Goal: Task Accomplishment & Management: Manage account settings

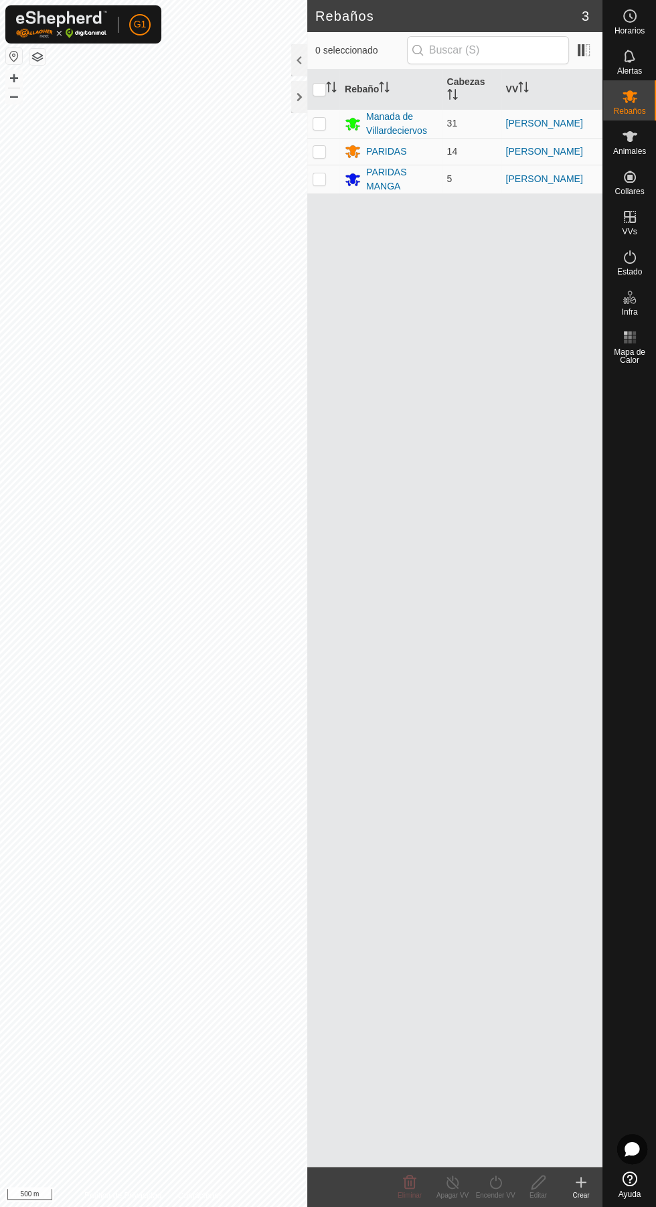
click at [303, 98] on div at bounding box center [299, 97] width 16 height 32
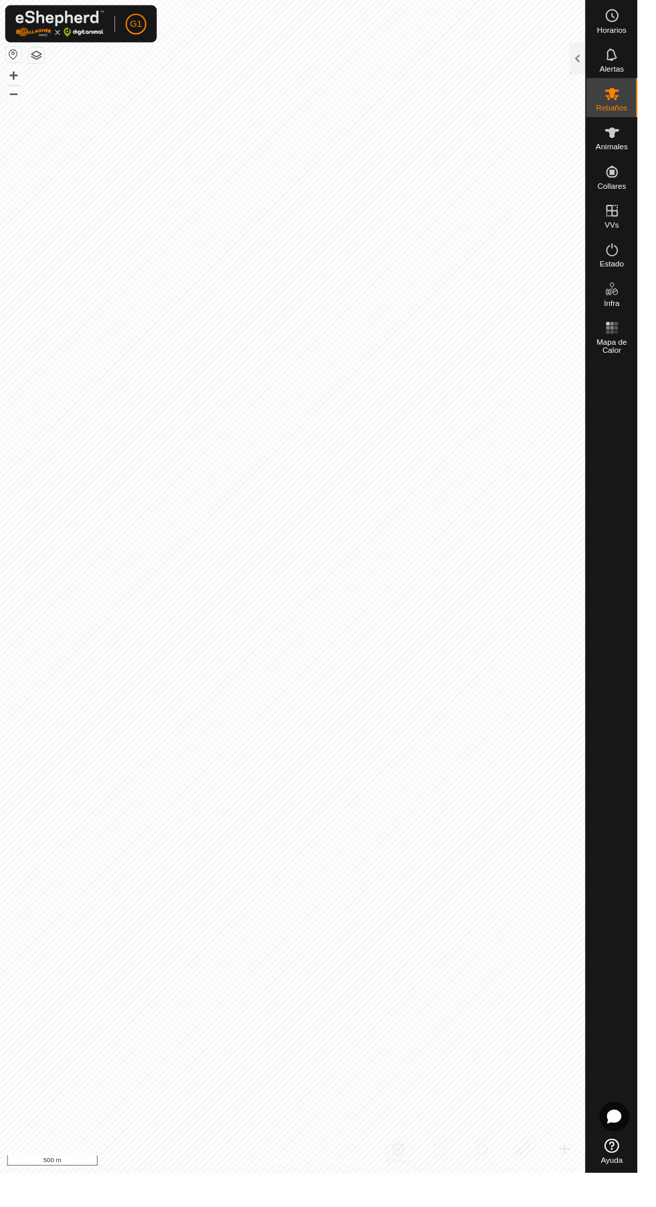
click at [642, 242] on div "Estado" at bounding box center [629, 261] width 53 height 40
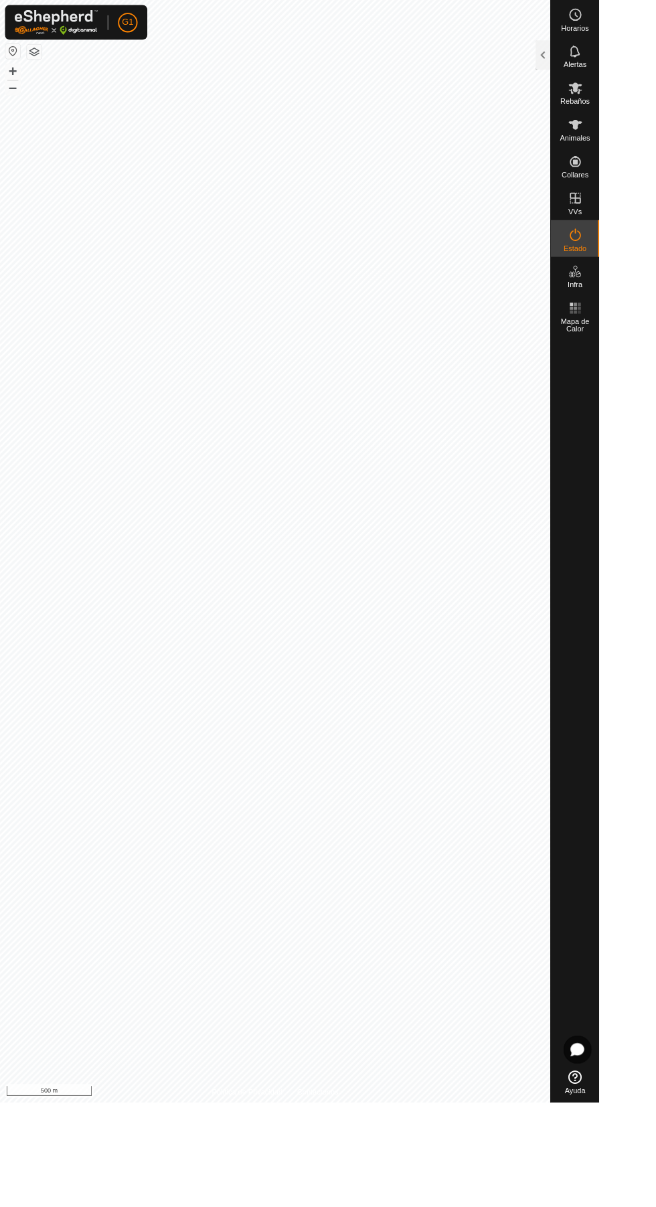
click at [634, 243] on div "Estado" at bounding box center [629, 261] width 53 height 40
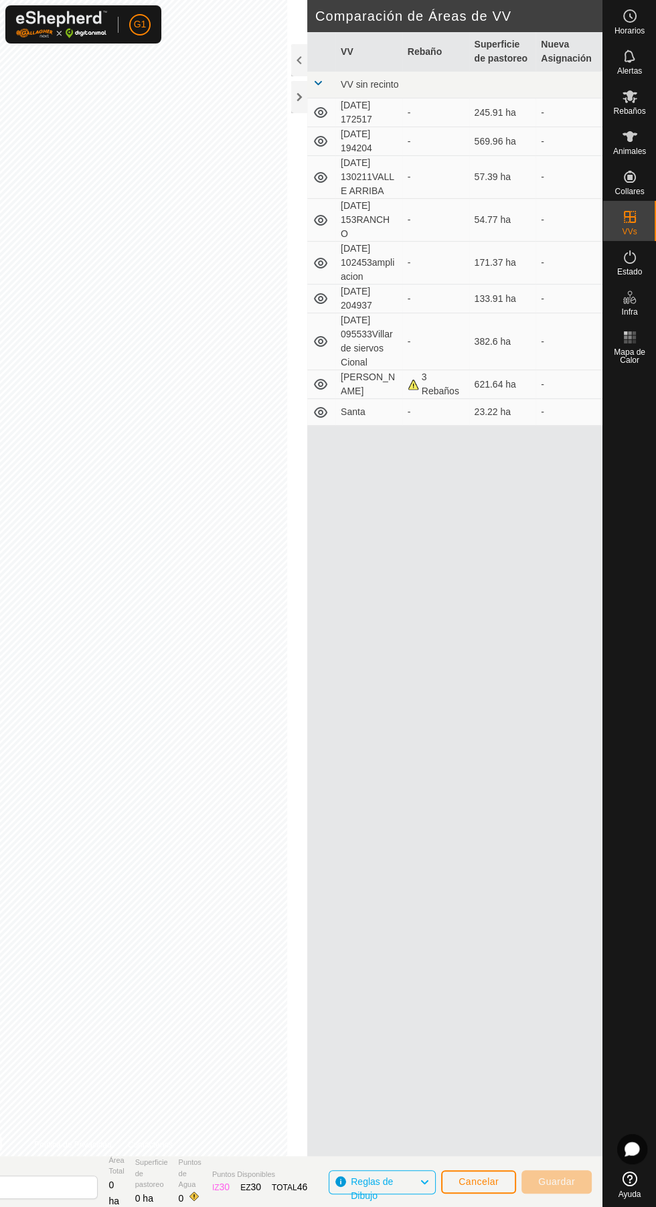
click at [305, 93] on div at bounding box center [299, 97] width 16 height 32
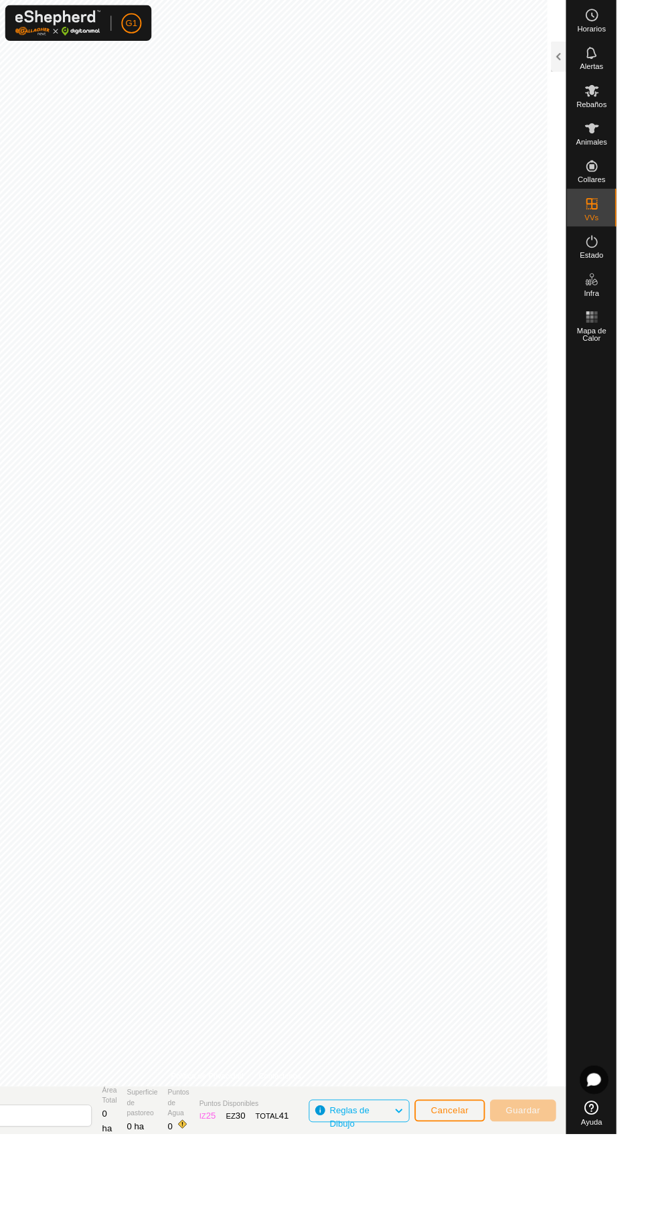
click at [209, 1144] on link "Política de Privacidad" at bounding box center [220, 1144] width 77 height 12
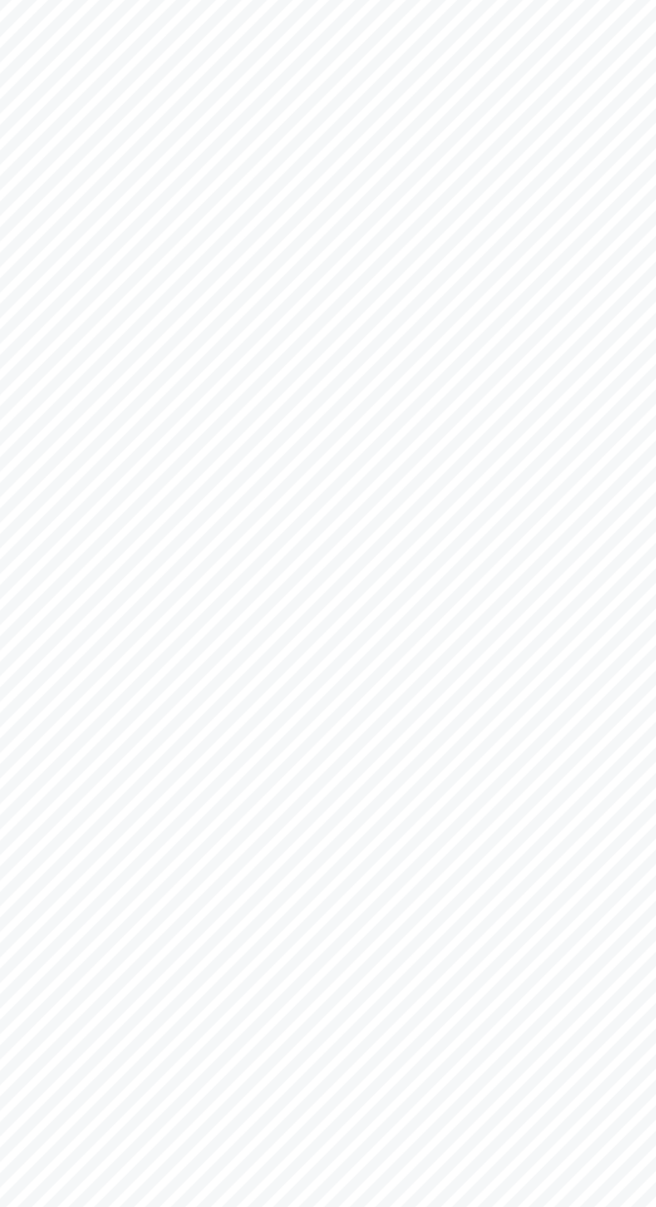
click at [235, 843] on div "Cada segmento debe ser más largo que 5 m (Actual: 2.8 m) ." at bounding box center [235, 843] width 0 height 0
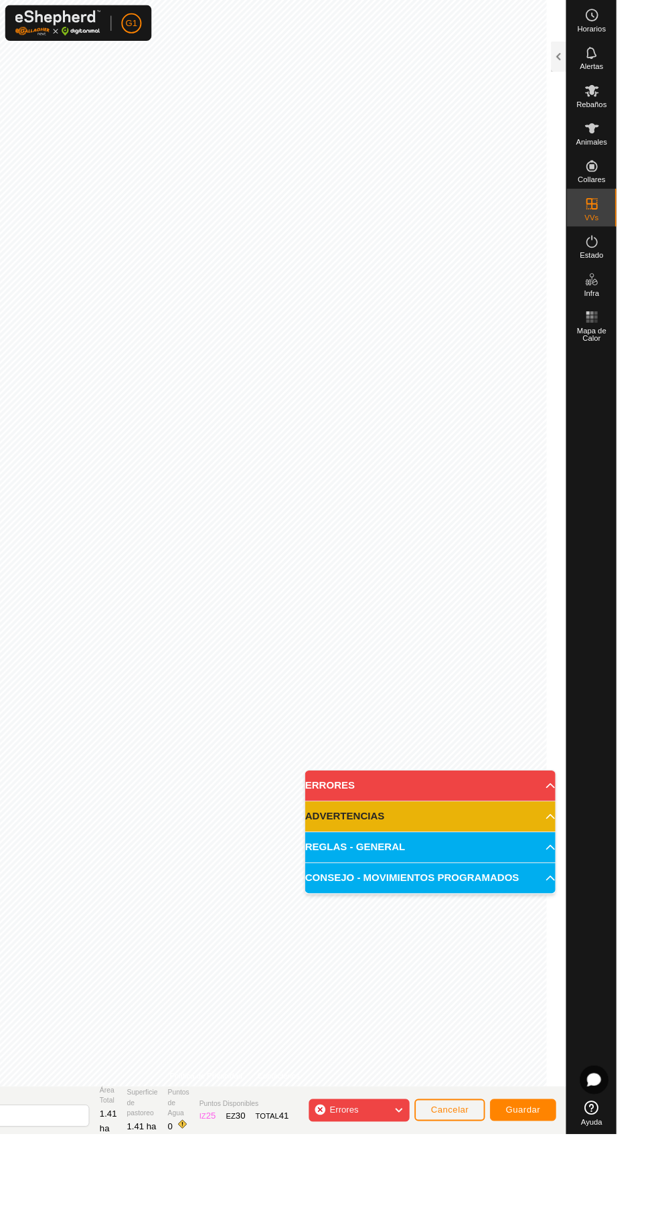
click at [406, 1187] on div "Errores" at bounding box center [382, 1181] width 107 height 24
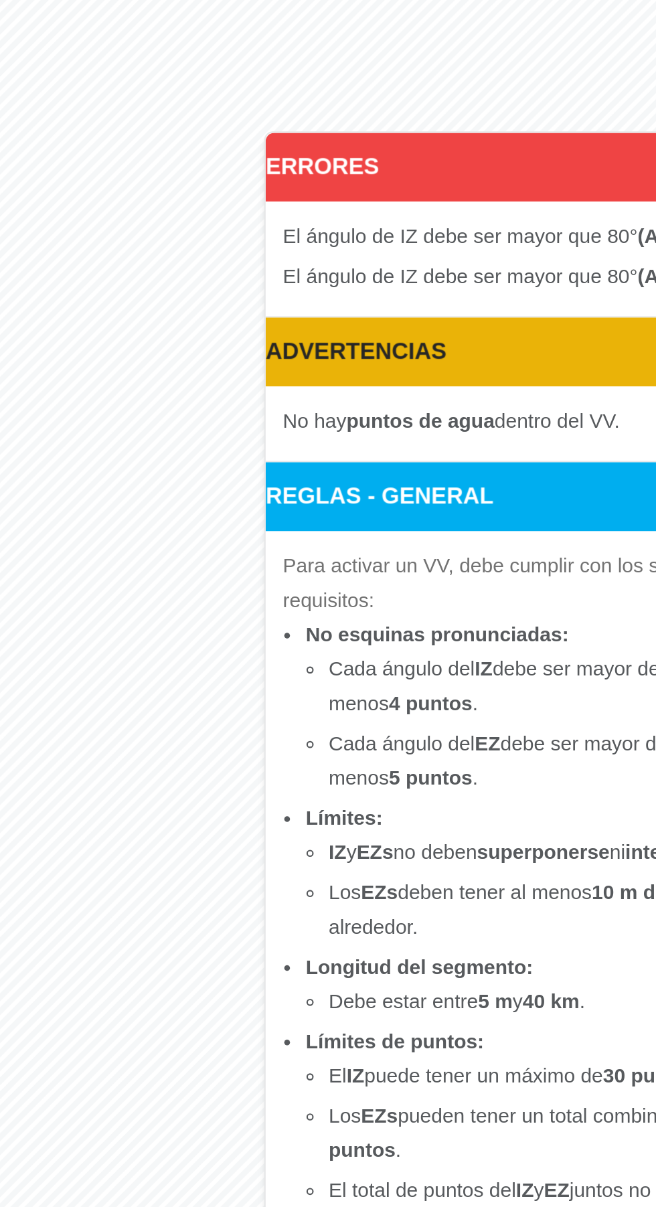
click at [314, 1179] on section "Vallado Virtual [DATE] 210521 Área Total 3 ha Superficie de pastoreo 3 ha Punto…" at bounding box center [251, 1181] width 703 height 51
click at [430, 1179] on icon at bounding box center [424, 1181] width 11 height 17
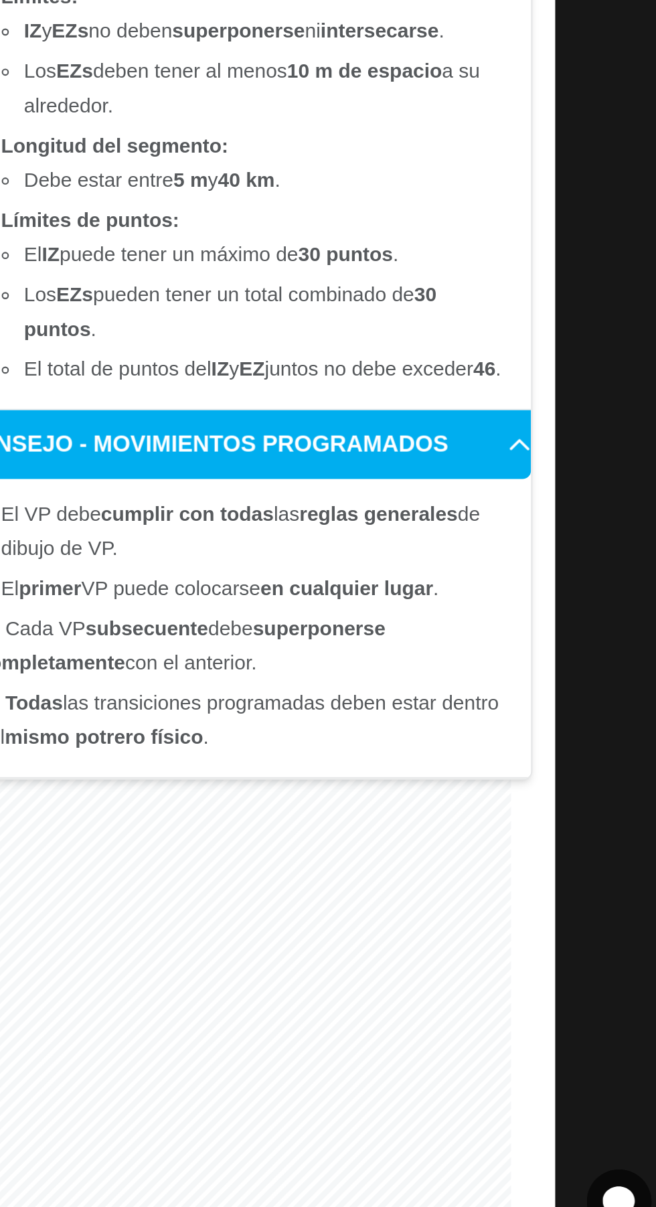
click at [386, 1180] on span "Errores" at bounding box center [371, 1181] width 41 height 17
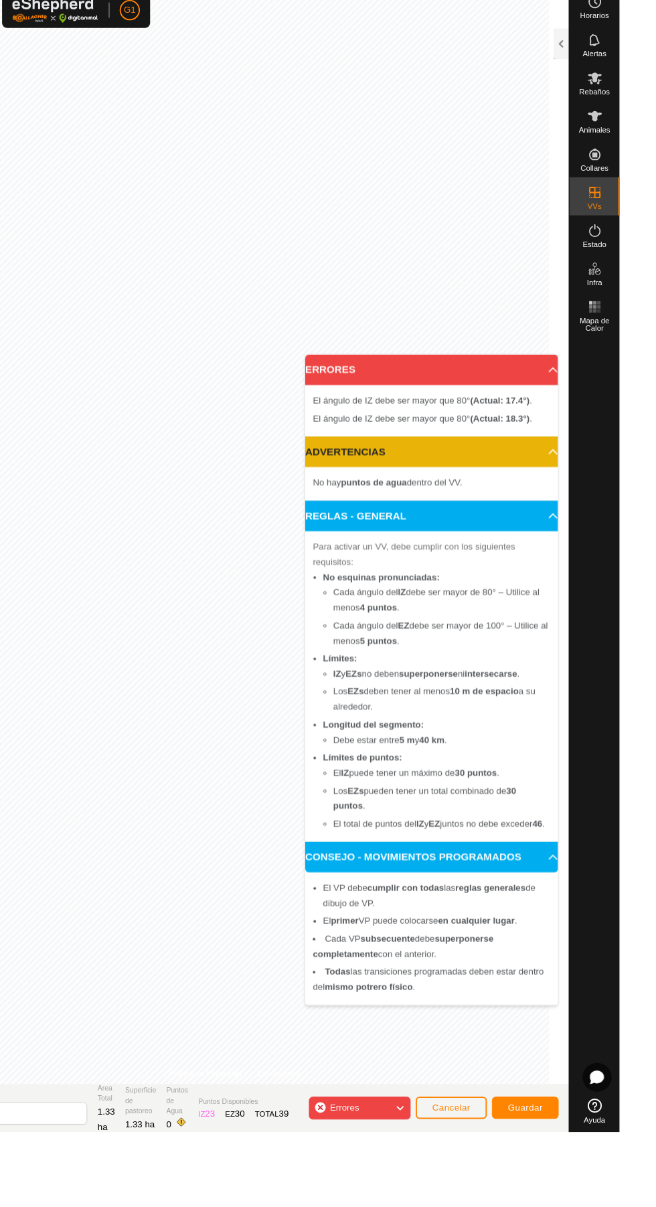
click at [394, 1187] on div "Errores" at bounding box center [382, 1181] width 107 height 24
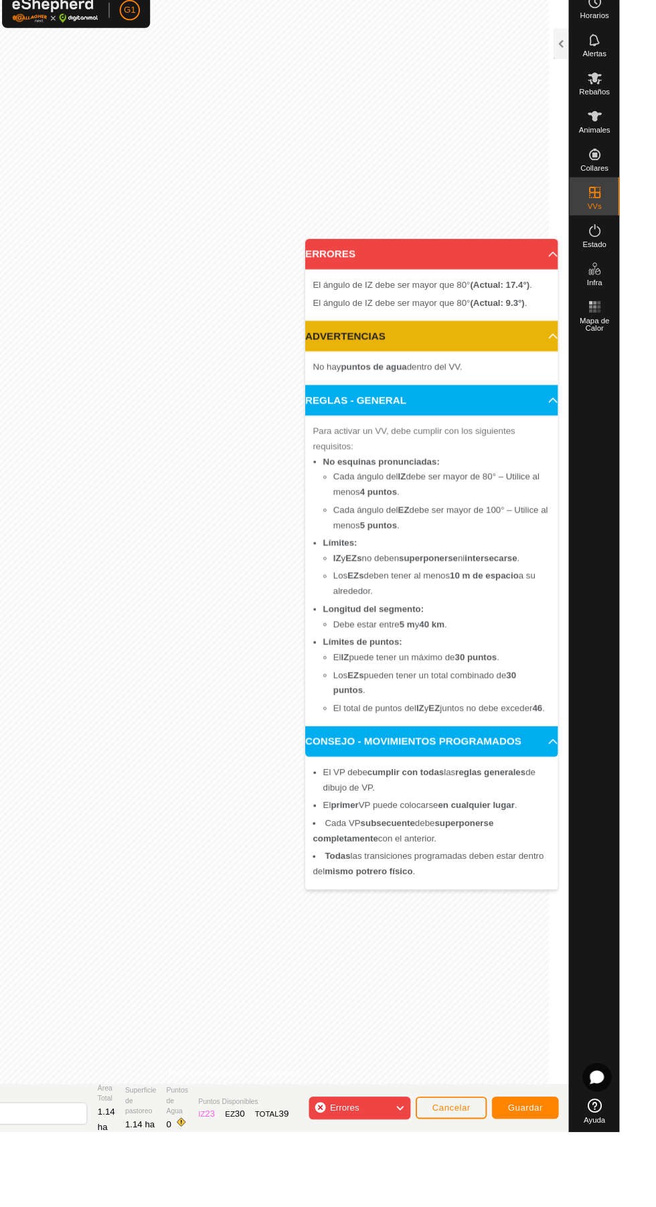
click at [387, 1184] on span "Errores" at bounding box center [371, 1181] width 41 height 17
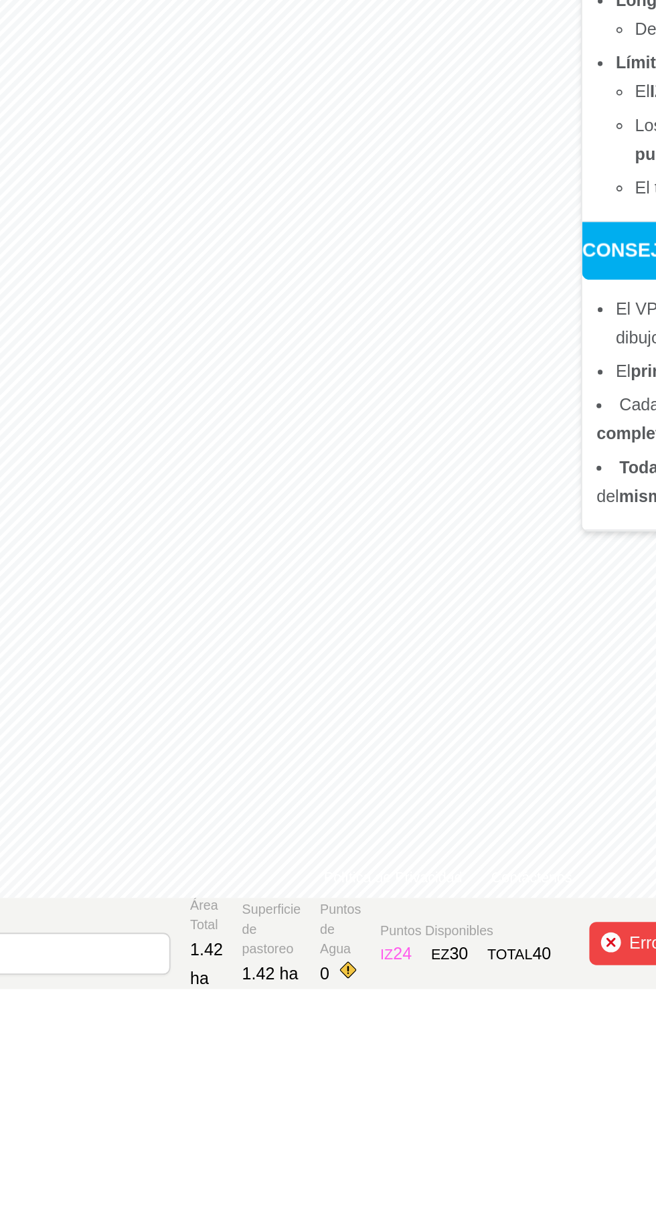
click at [346, 1173] on div "Errores" at bounding box center [382, 1181] width 107 height 24
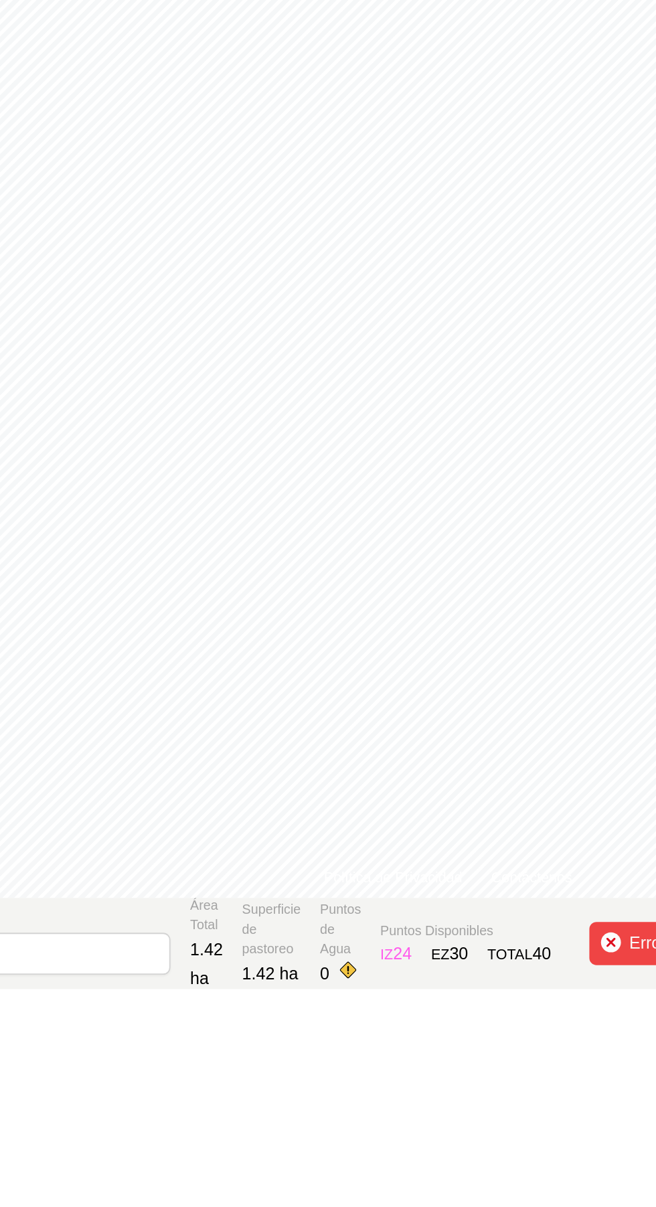
click at [353, 1206] on html "G1 Horarios Alertas Rebaños Animales Collares VVs Estado Infra Mapa de Calor Ay…" at bounding box center [328, 603] width 656 height 1207
click at [351, 1184] on div "Errores" at bounding box center [382, 1181] width 107 height 24
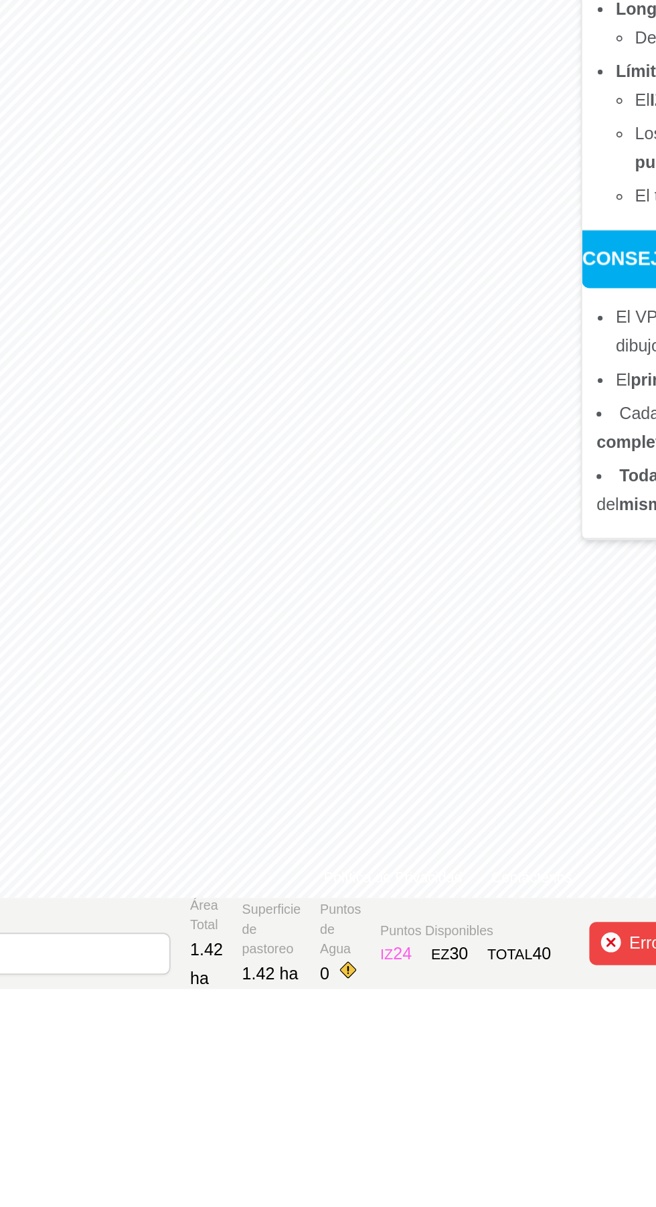
click at [347, 1182] on div "Errores" at bounding box center [382, 1181] width 107 height 24
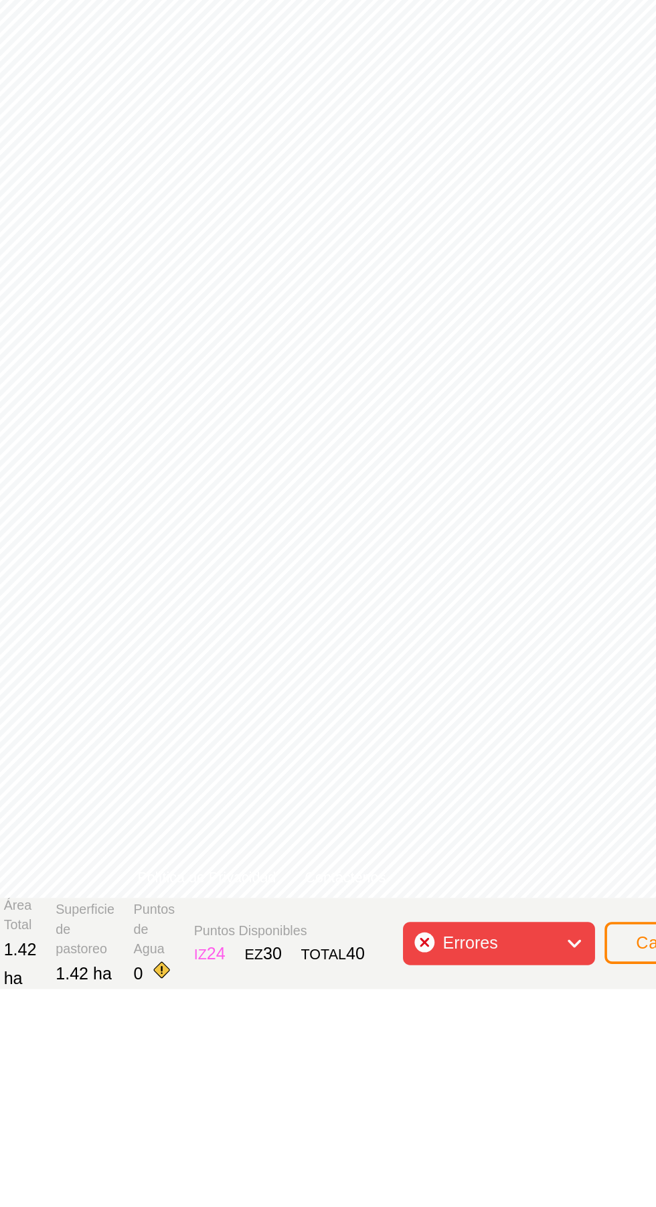
click at [380, 1189] on span "Errores" at bounding box center [371, 1181] width 41 height 17
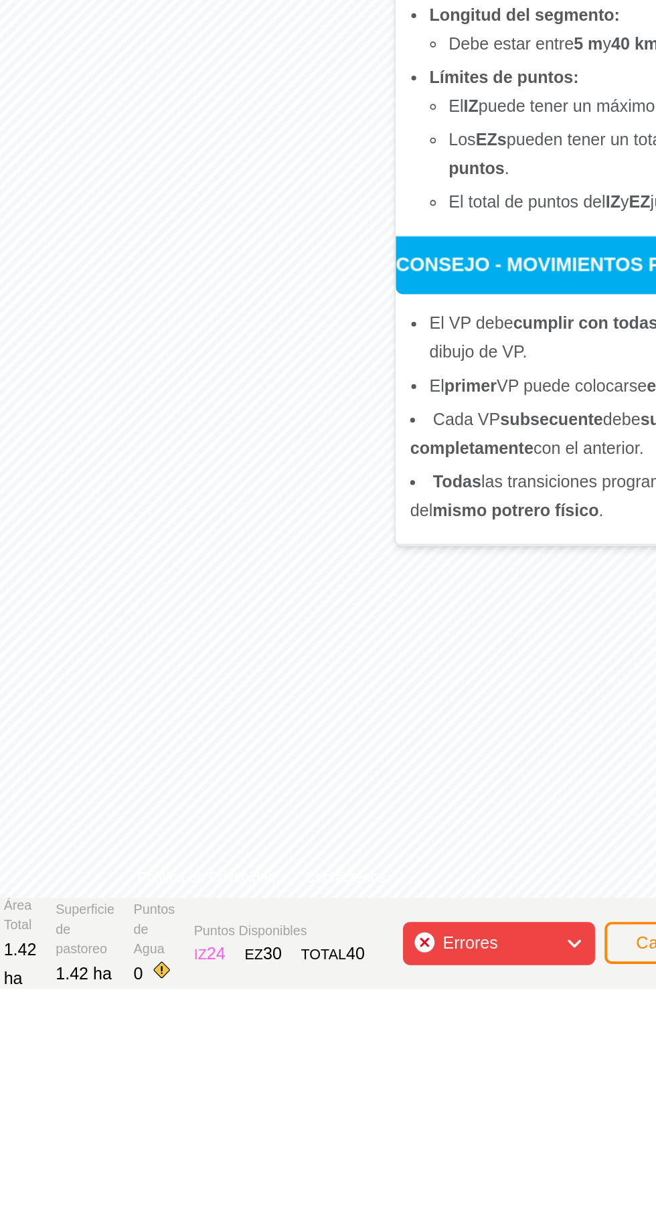
click at [384, 1182] on span "Errores" at bounding box center [371, 1181] width 41 height 17
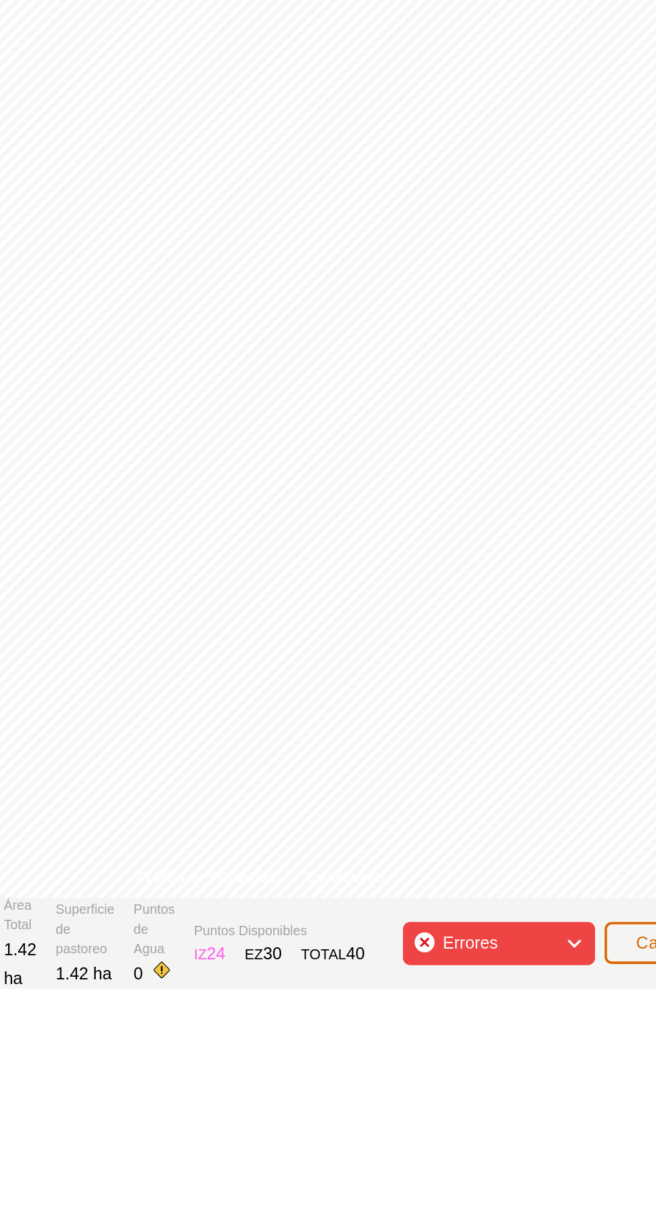
click at [460, 1181] on button "Cancelar" at bounding box center [478, 1180] width 75 height 23
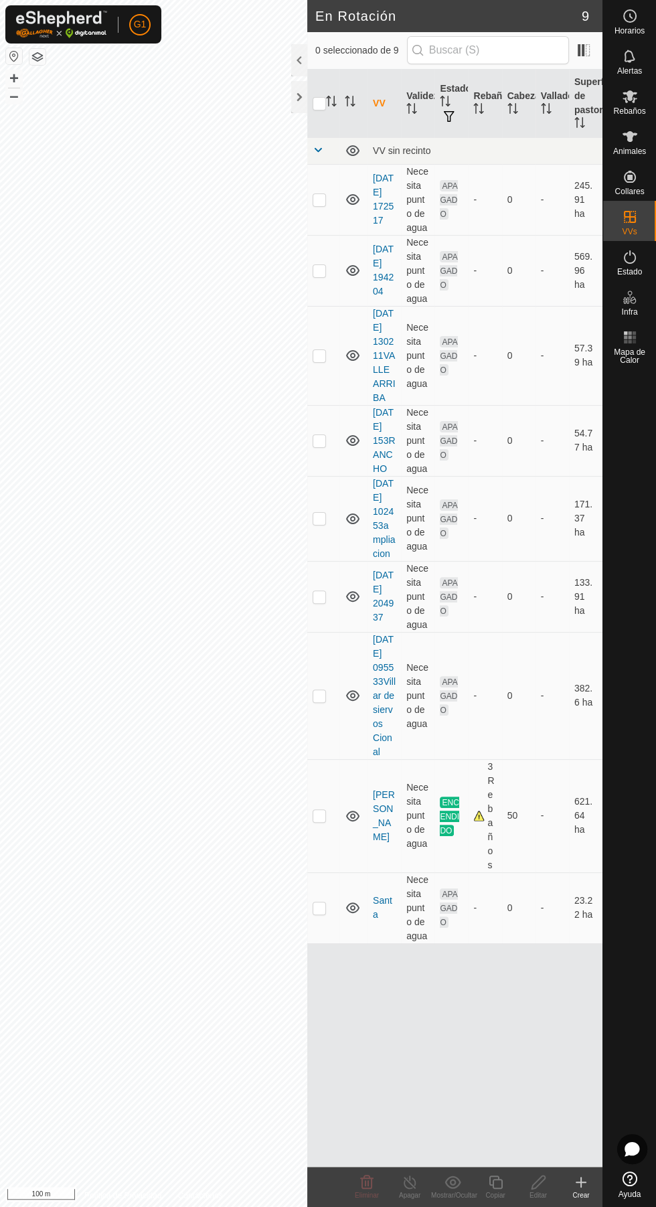
click at [580, 1194] on div "Crear" at bounding box center [581, 1195] width 43 height 10
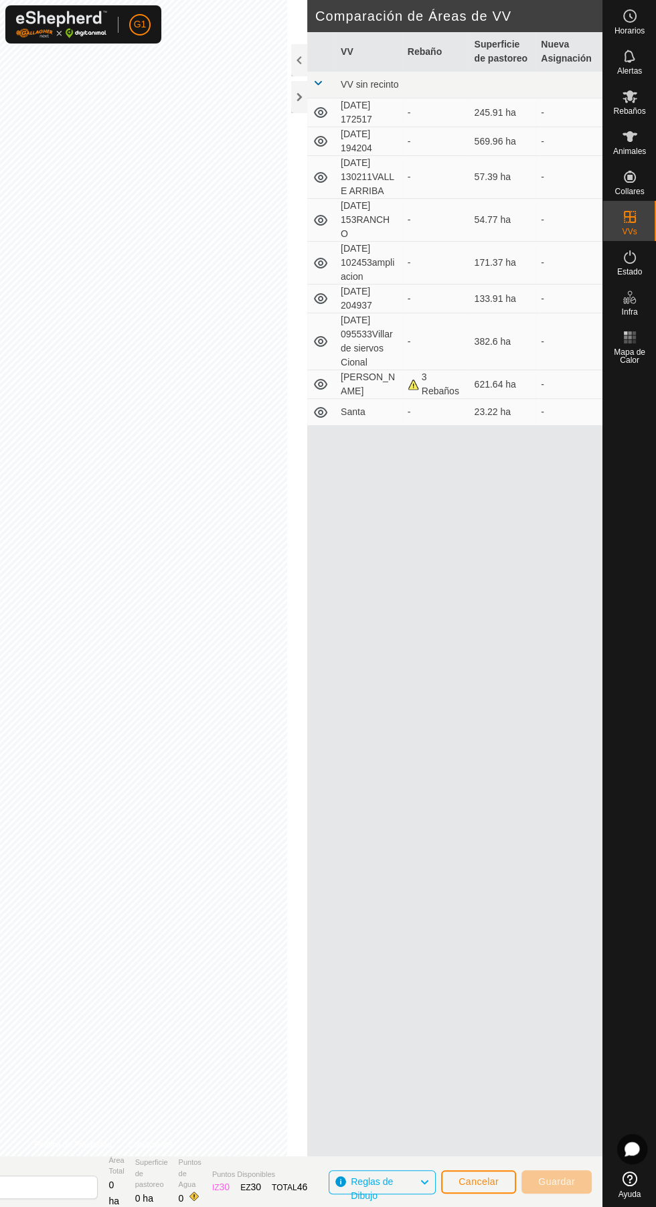
click at [295, 100] on div at bounding box center [299, 97] width 16 height 32
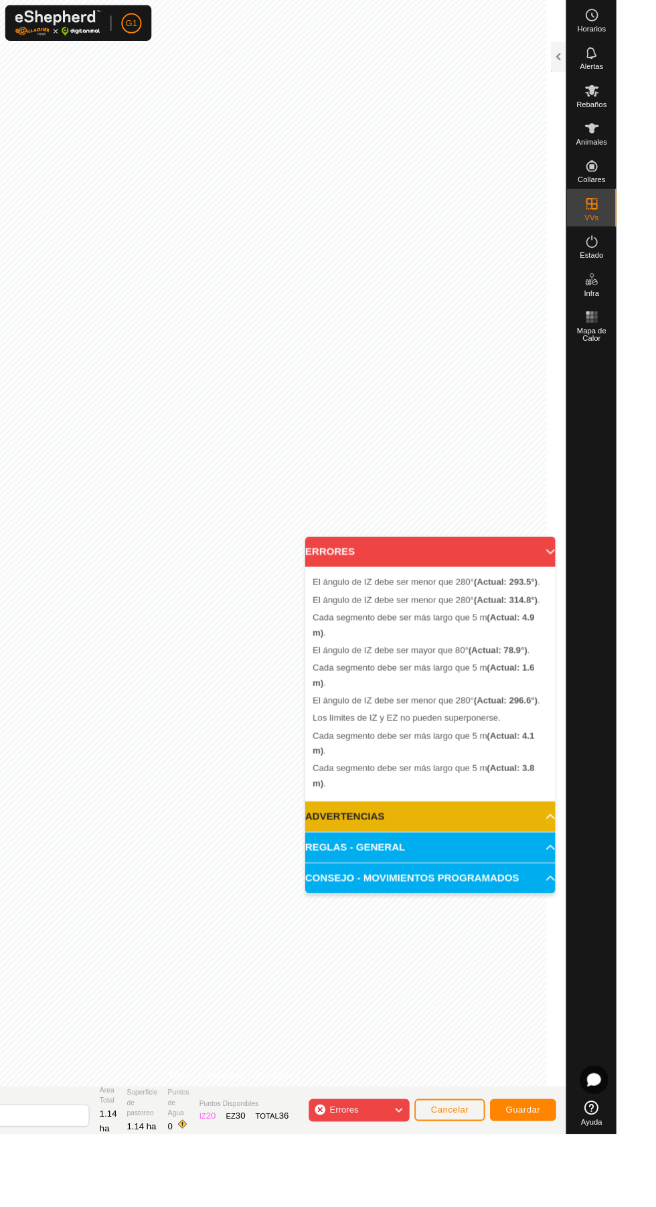
click at [386, 1185] on span "Errores" at bounding box center [371, 1181] width 41 height 17
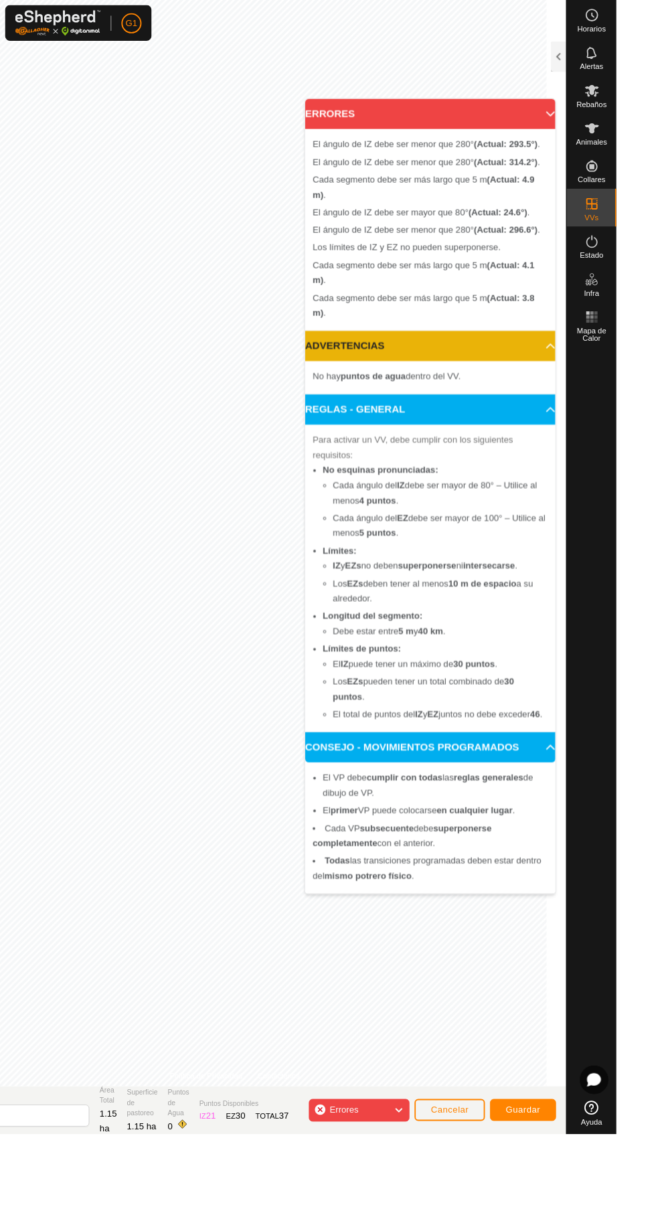
click at [376, 1188] on span "Errores" at bounding box center [371, 1181] width 41 height 17
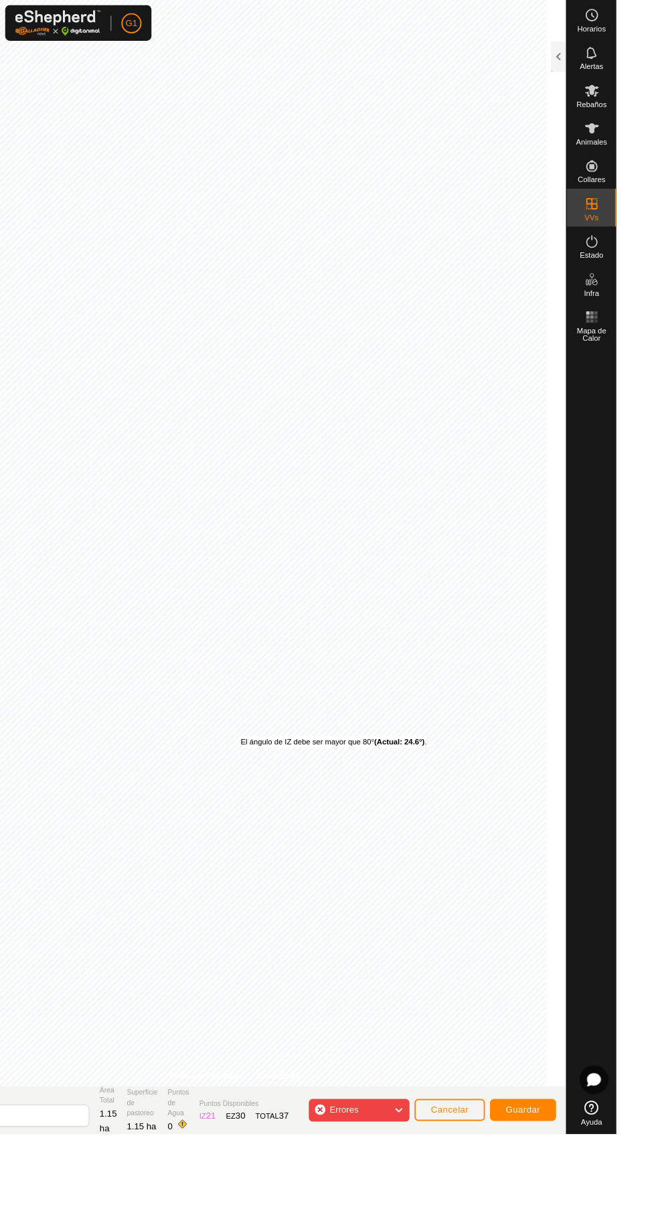
click at [276, 783] on div "El ángulo de IZ debe ser mayor que 80° (Actual: 24.6°) ." at bounding box center [355, 789] width 198 height 12
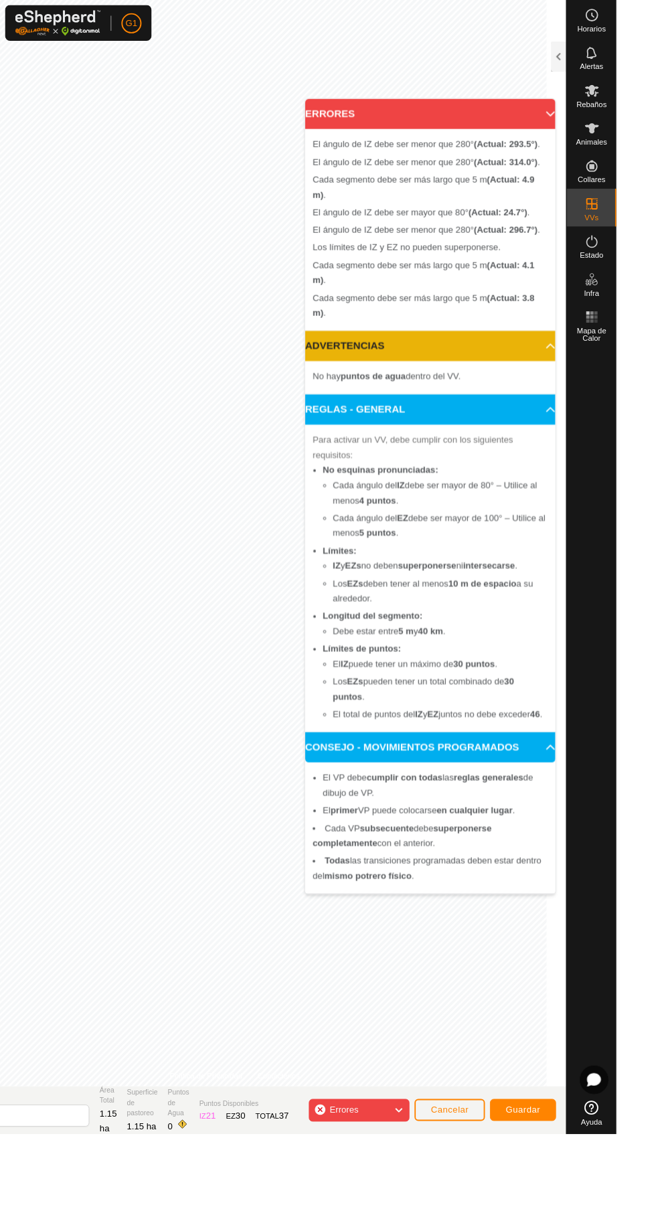
click at [396, 1191] on div "Errores" at bounding box center [382, 1181] width 107 height 24
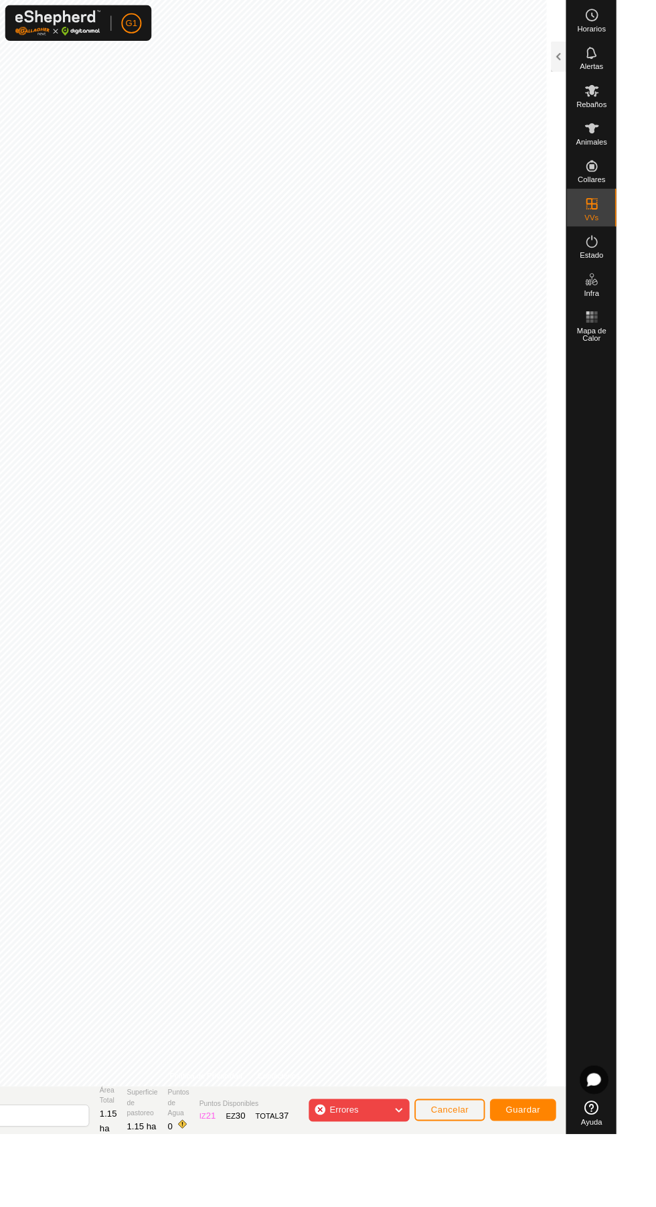
click at [223, 838] on div "El ángulo de IZ debe ser mayor que 80° (Actual: 24.6°) ." at bounding box center [223, 838] width 0 height 0
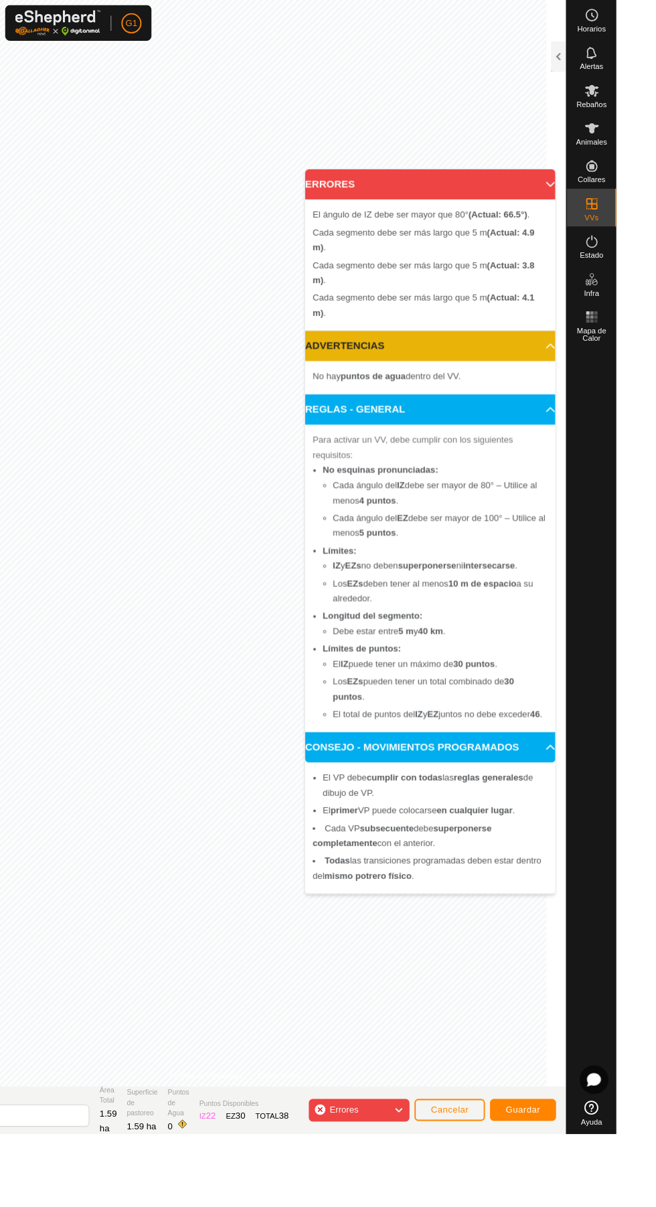
click at [392, 1183] on span "Errores" at bounding box center [371, 1181] width 41 height 17
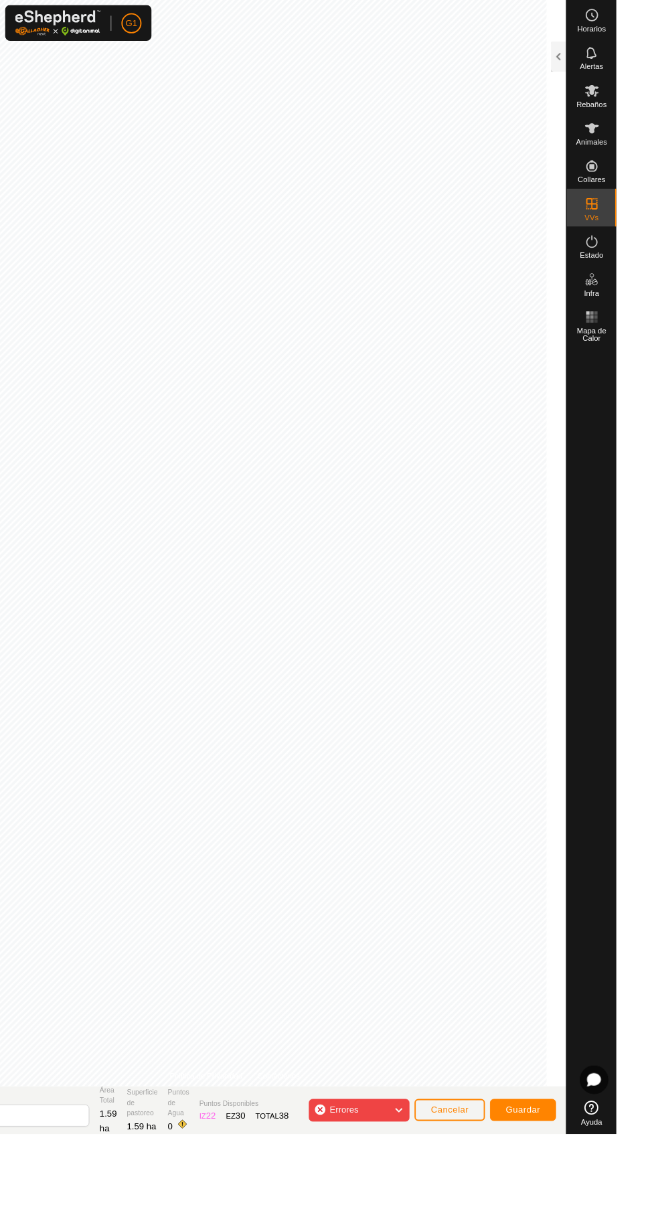
click at [381, 1184] on span "Errores" at bounding box center [366, 1180] width 31 height 11
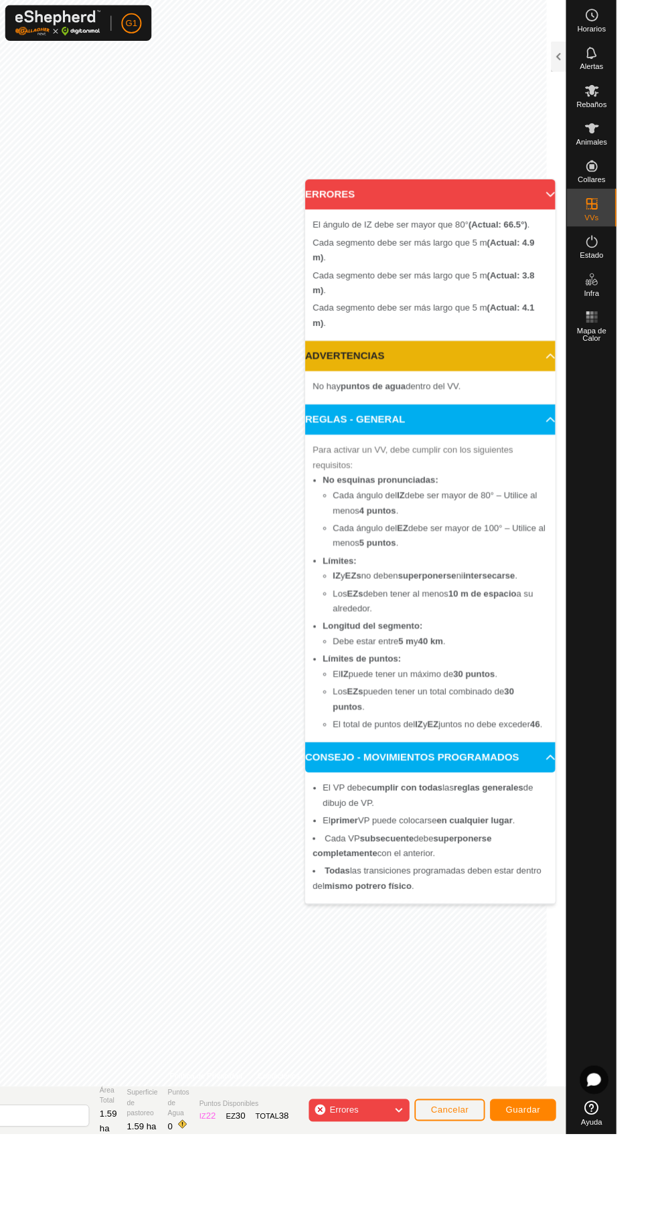
click at [397, 1189] on div "Errores" at bounding box center [382, 1181] width 107 height 24
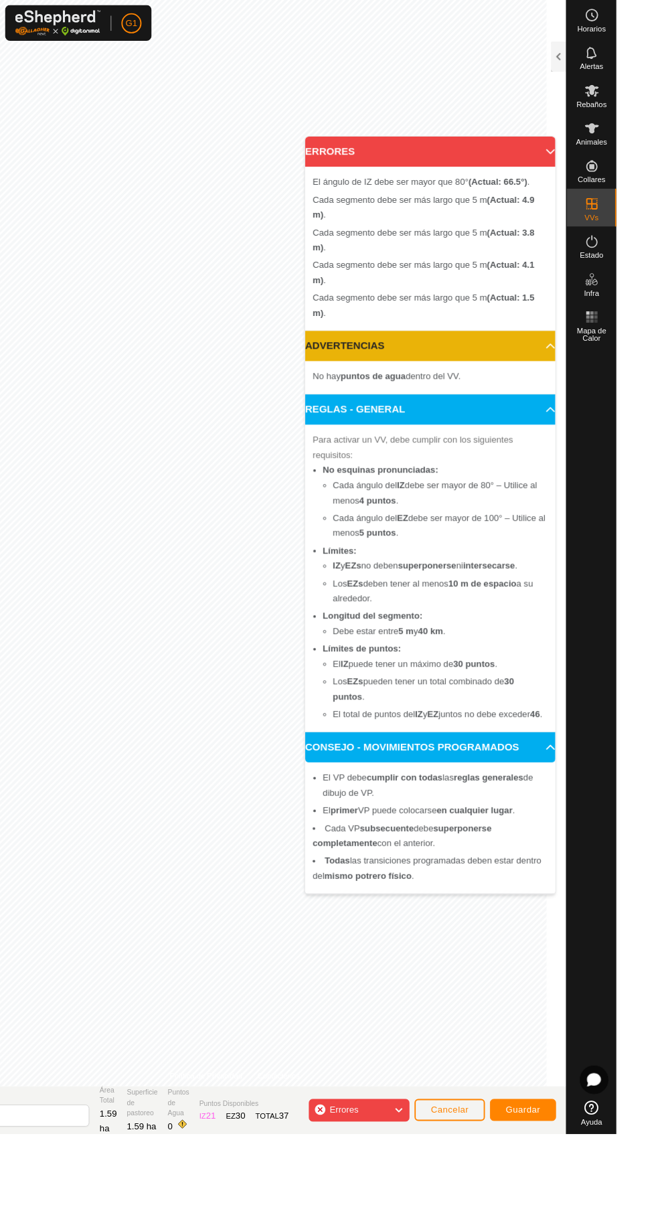
click at [398, 1185] on div "Errores" at bounding box center [382, 1181] width 107 height 24
click at [396, 1189] on div "Errores" at bounding box center [382, 1181] width 107 height 24
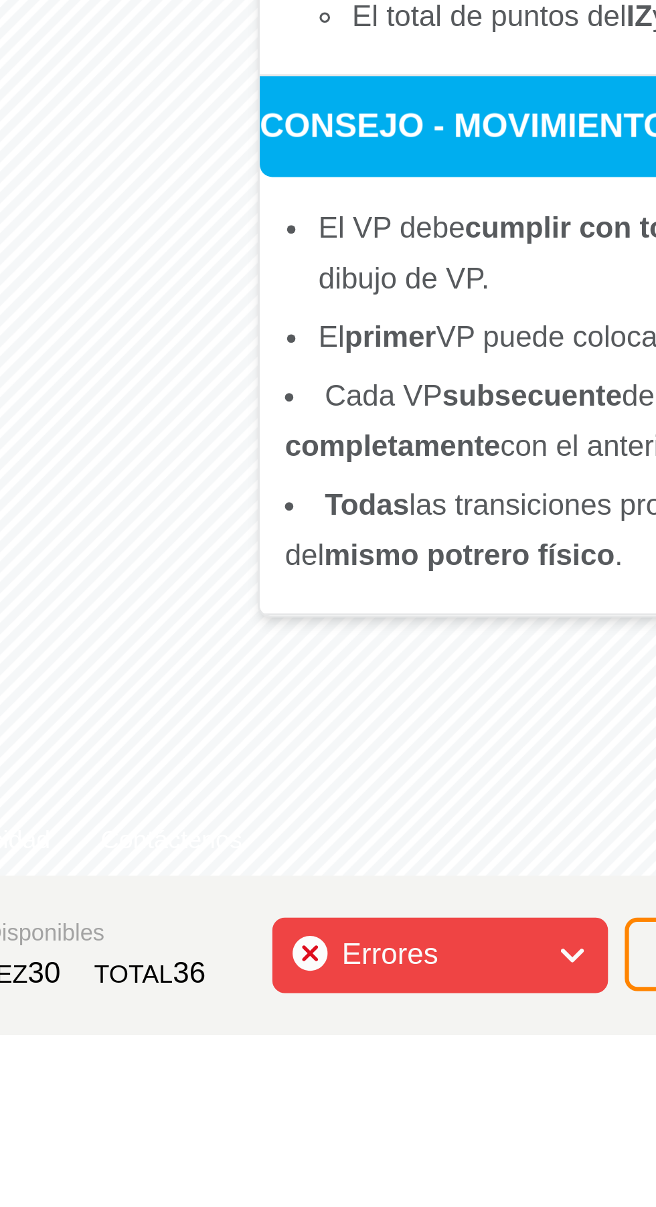
click at [381, 1185] on span "Errores" at bounding box center [366, 1180] width 31 height 11
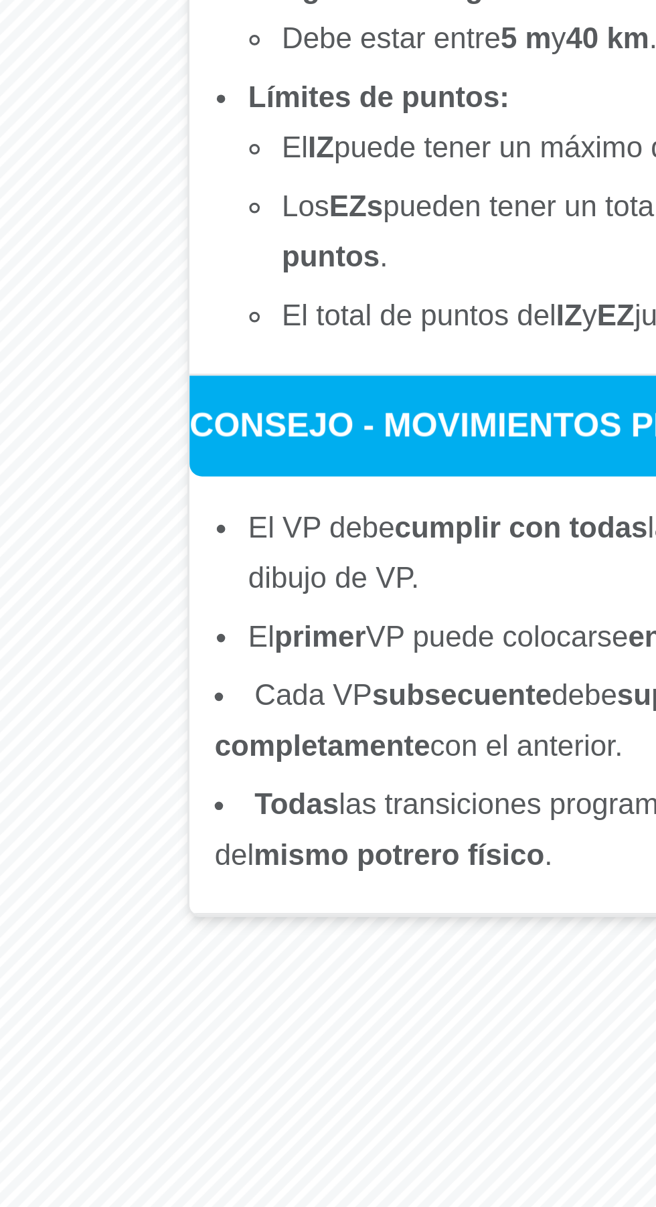
click at [386, 1180] on span "Errores" at bounding box center [371, 1181] width 41 height 17
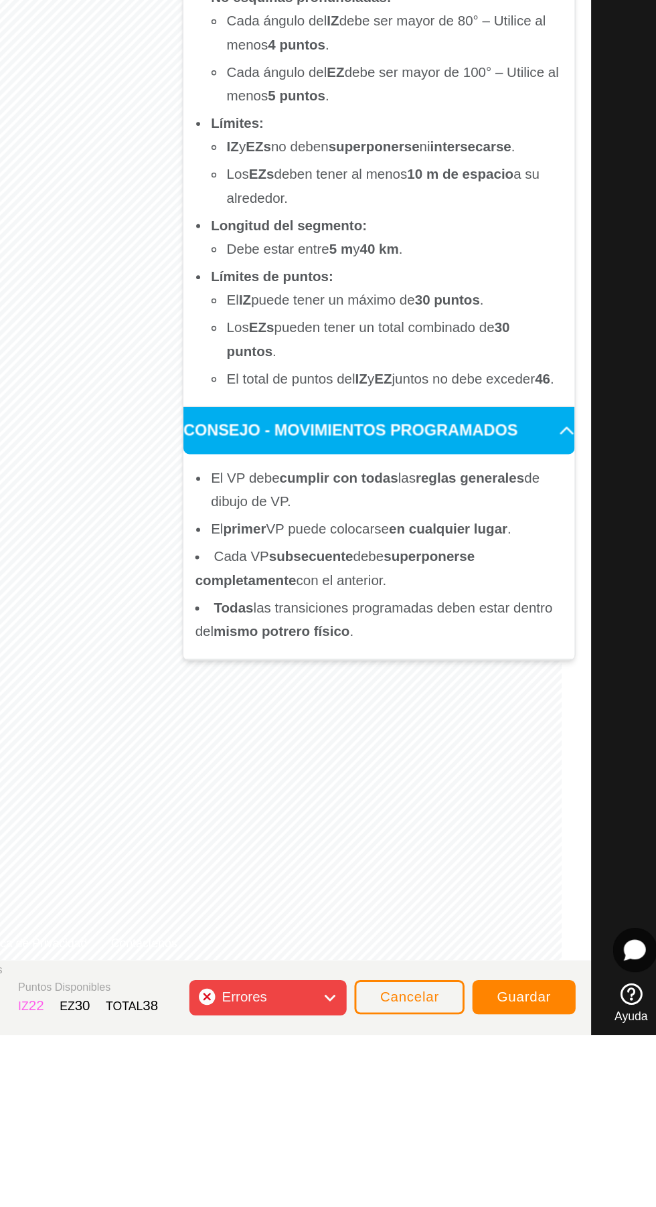
click at [397, 1180] on div "Errores" at bounding box center [382, 1181] width 107 height 24
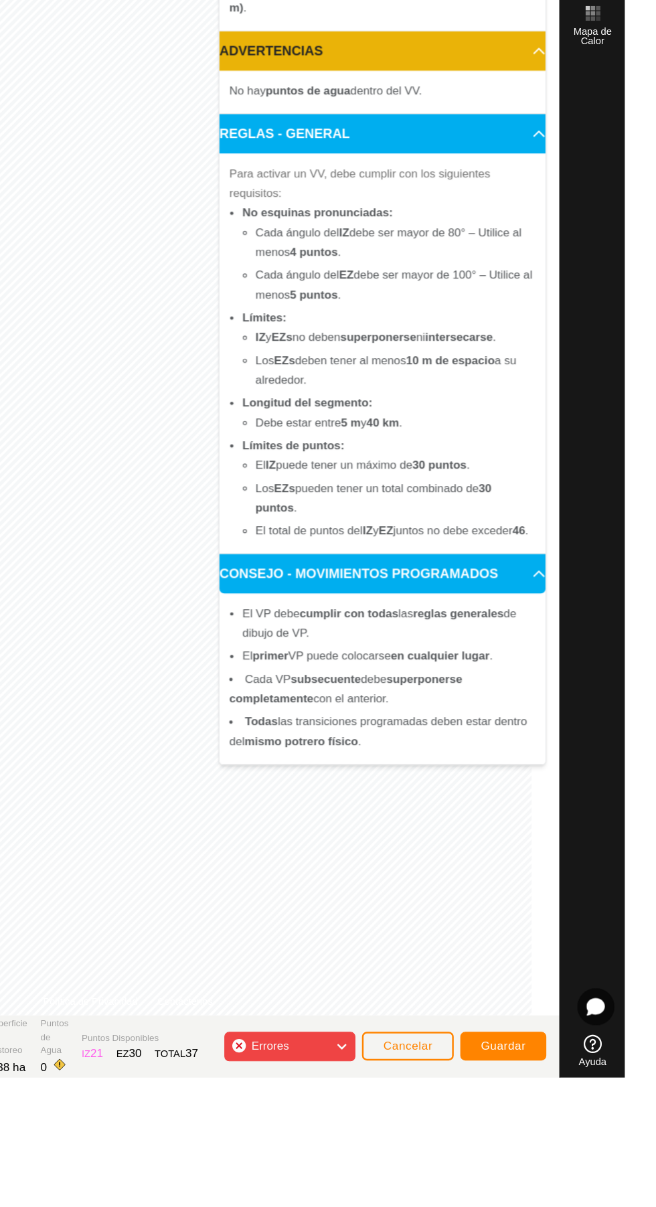
click at [405, 1177] on div "Errores" at bounding box center [382, 1181] width 107 height 24
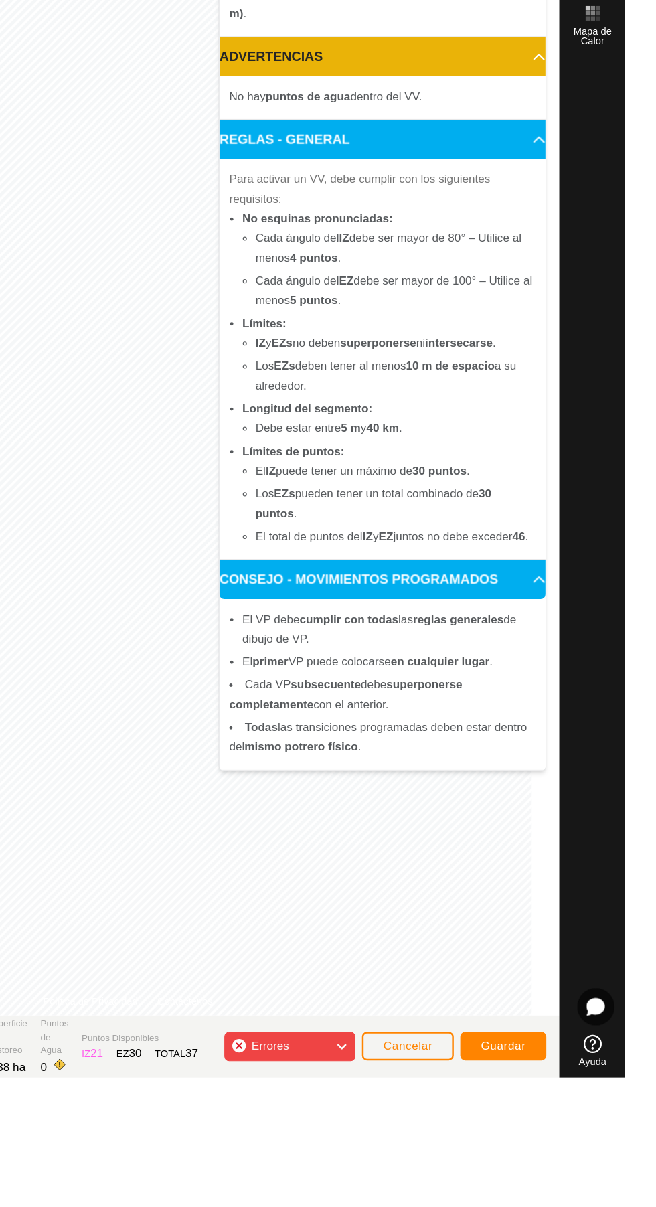
click at [384, 1183] on span "Errores" at bounding box center [371, 1181] width 41 height 17
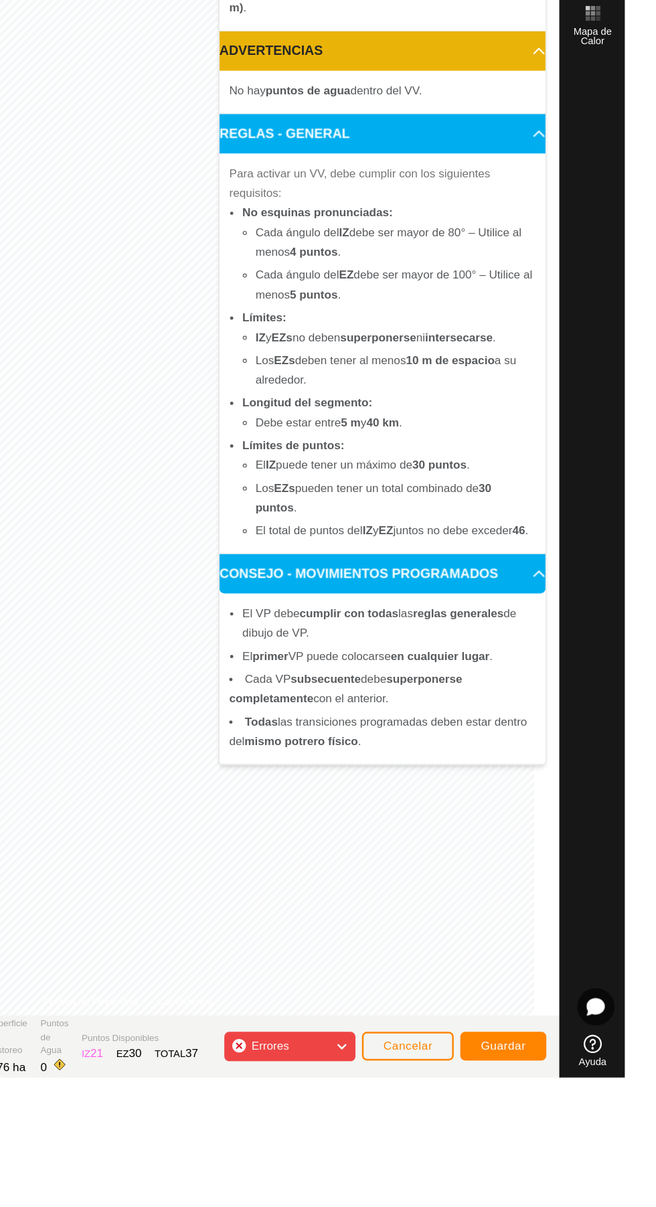
click at [404, 1187] on div "Errores" at bounding box center [382, 1181] width 107 height 24
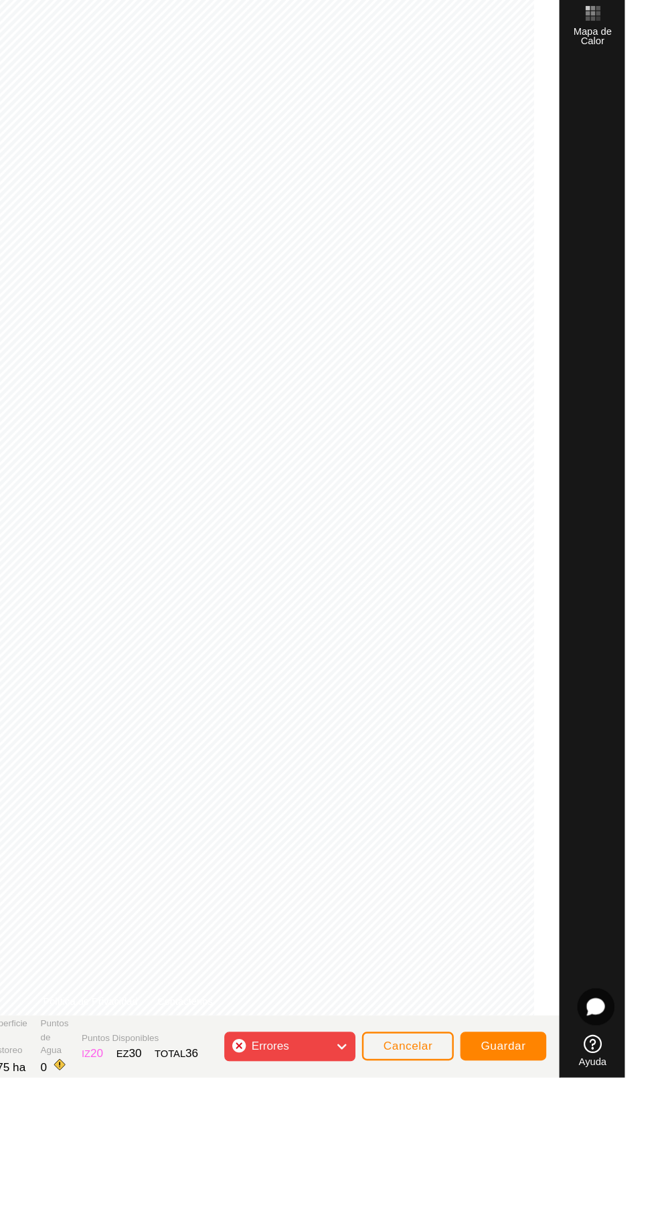
click at [395, 1186] on div "Errores" at bounding box center [382, 1181] width 107 height 24
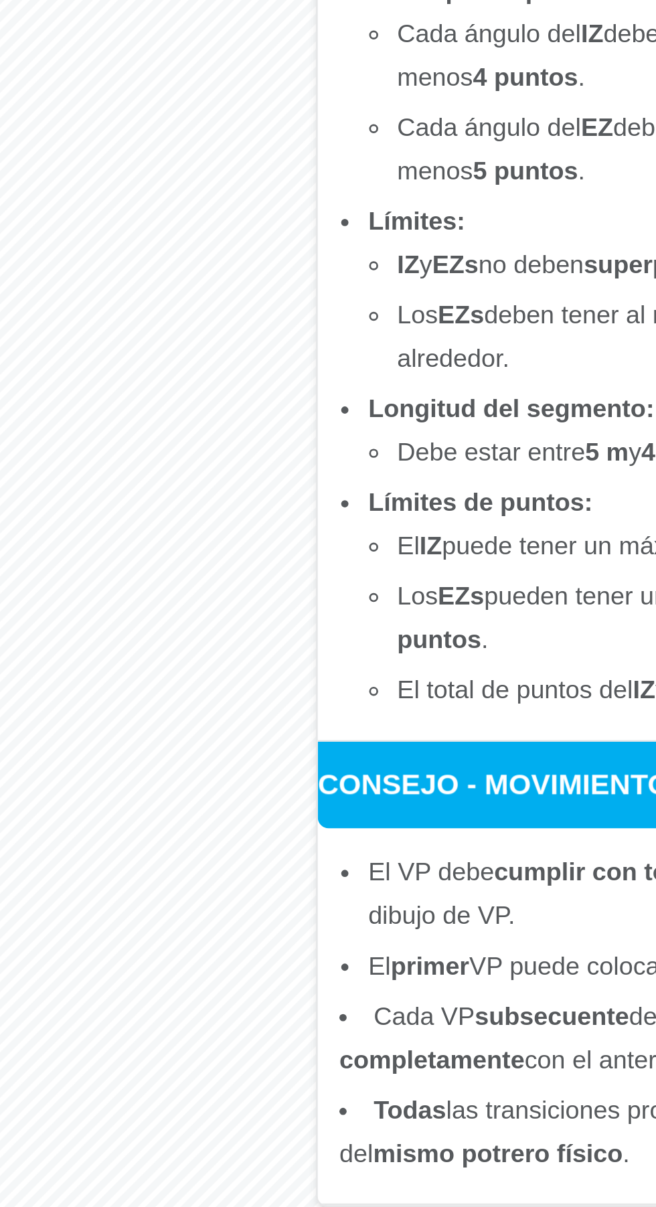
click at [379, 1185] on span "Errores" at bounding box center [366, 1180] width 31 height 11
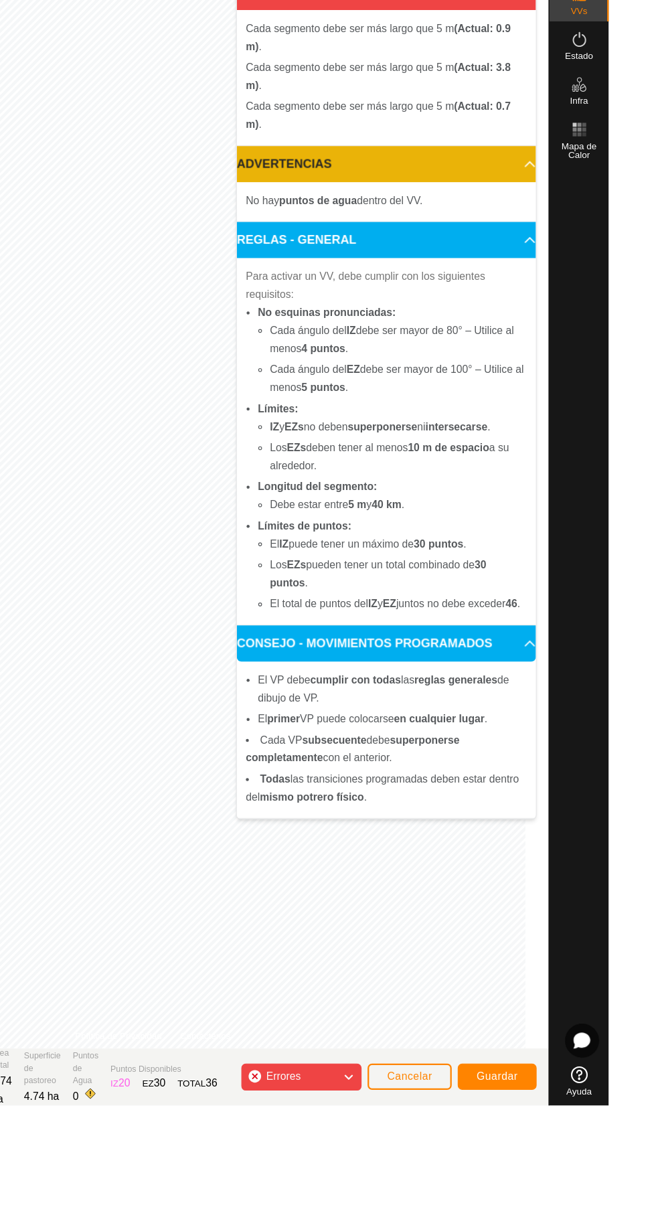
click at [400, 1179] on div "Errores" at bounding box center [382, 1181] width 107 height 24
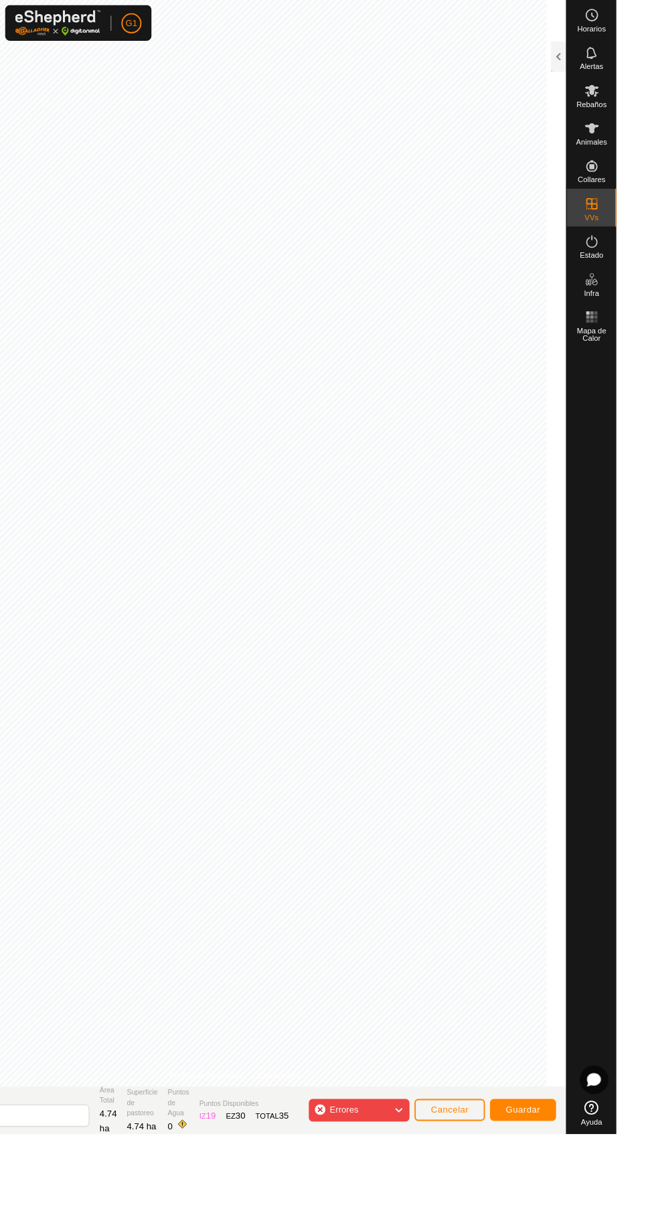
click at [386, 1193] on div "Errores" at bounding box center [382, 1181] width 107 height 24
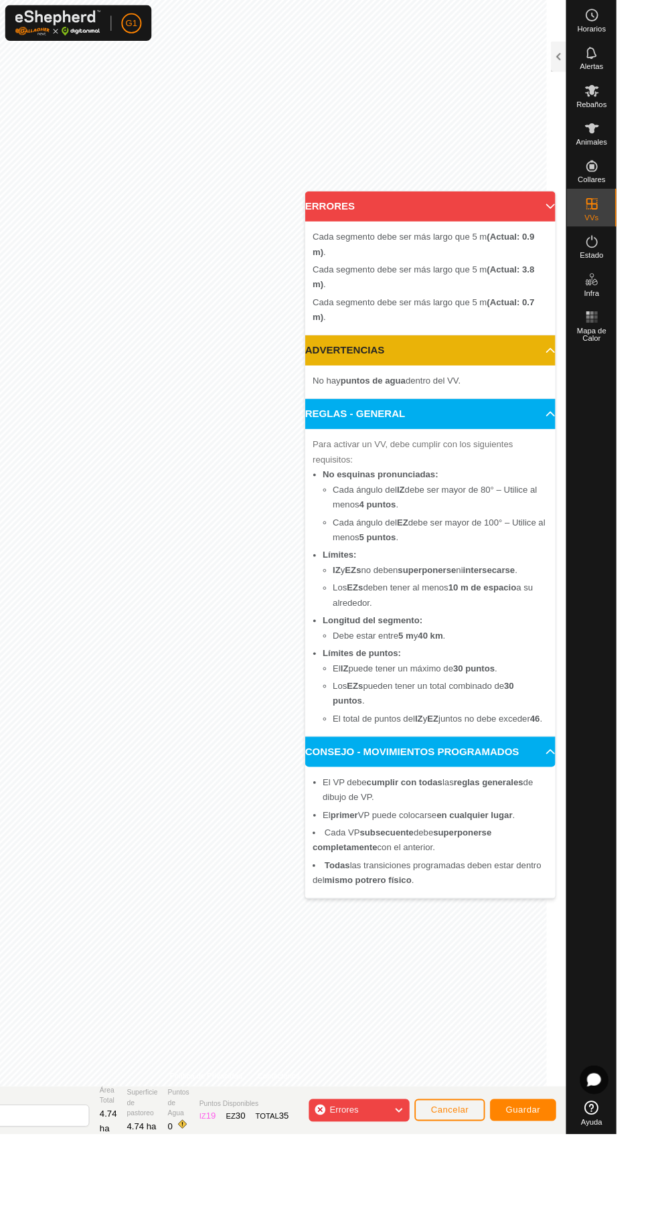
click at [404, 1185] on div "Errores" at bounding box center [382, 1181] width 107 height 24
click at [0, 0] on div "Cada segmento debe ser más largo que 5 m (Actual: 3.2 m) ." at bounding box center [0, 0] width 0 height 0
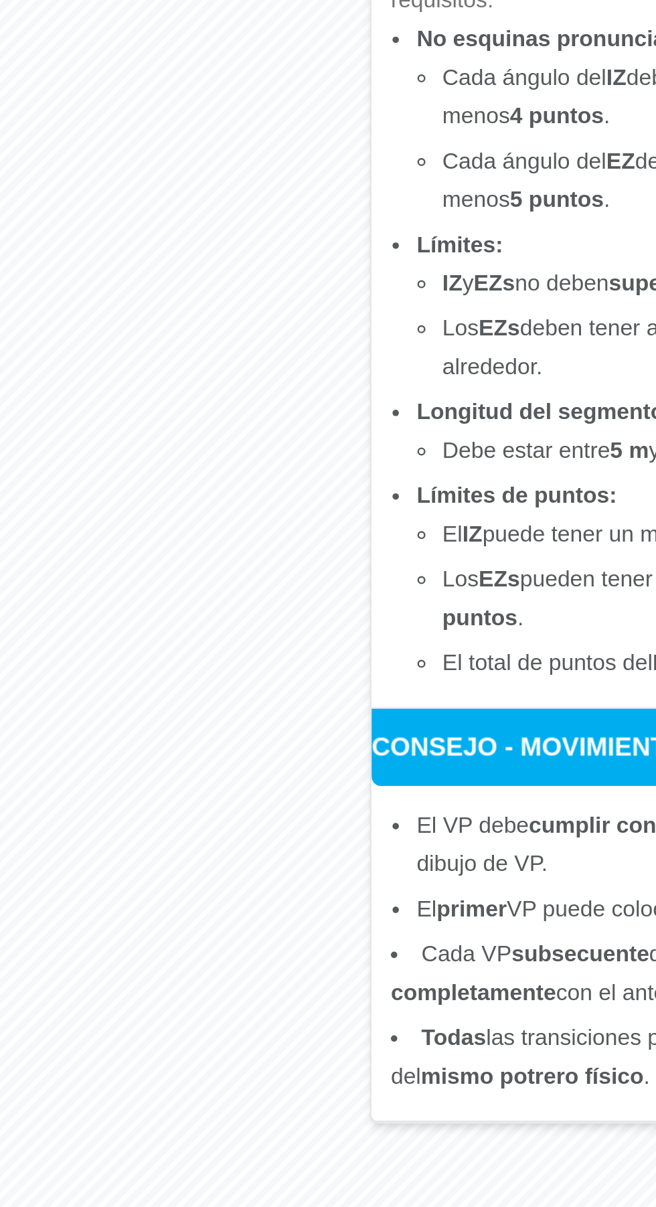
click at [325, 811] on div "El VP debe cumplir con todas las reglas generales de dibujo de VP. El primer VP…" at bounding box center [458, 880] width 266 height 139
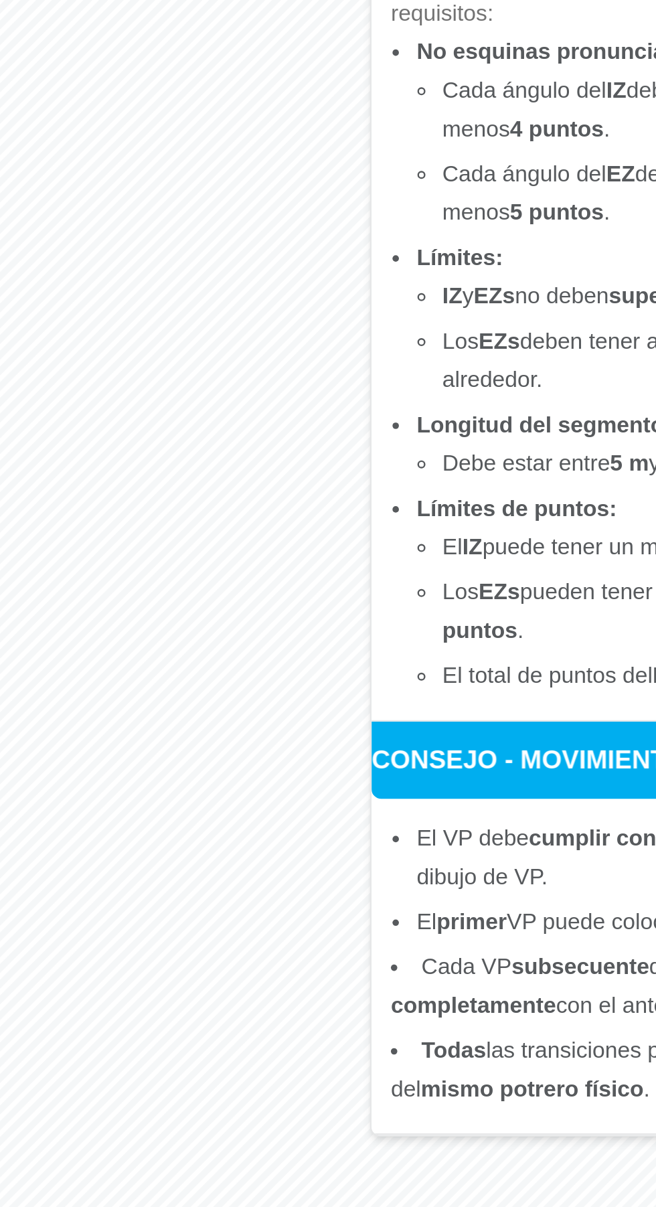
click at [325, 817] on div "El VP debe cumplir con todas las reglas generales de dibujo de VP. El primer VP…" at bounding box center [458, 886] width 266 height 139
click at [327, 817] on div "El VP debe cumplir con todas las reglas generales de dibujo de VP. El primer VP…" at bounding box center [458, 886] width 266 height 139
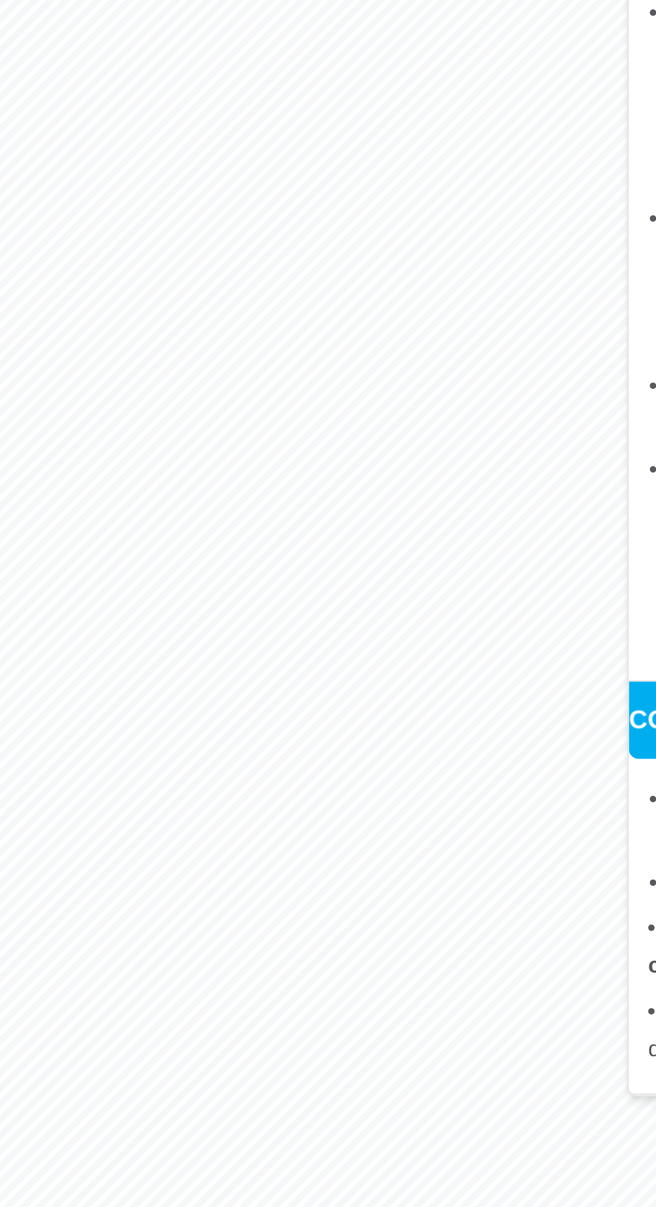
click at [408, 1181] on div "Errores" at bounding box center [382, 1181] width 107 height 24
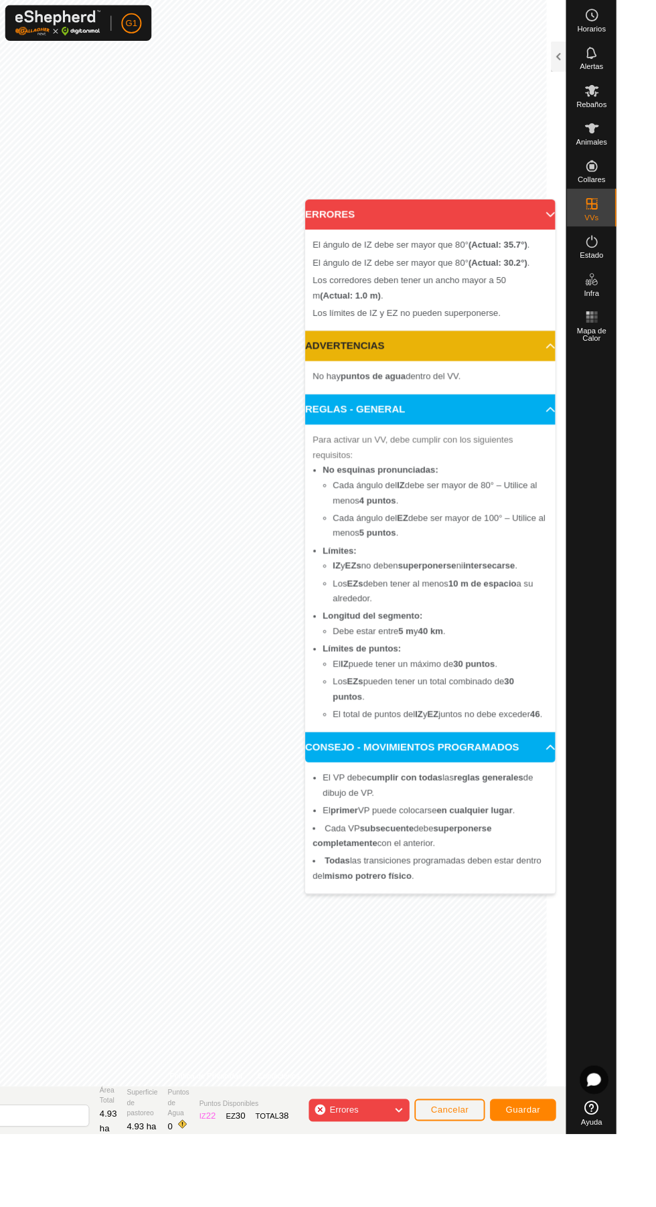
click at [406, 1189] on div "Errores" at bounding box center [382, 1181] width 107 height 24
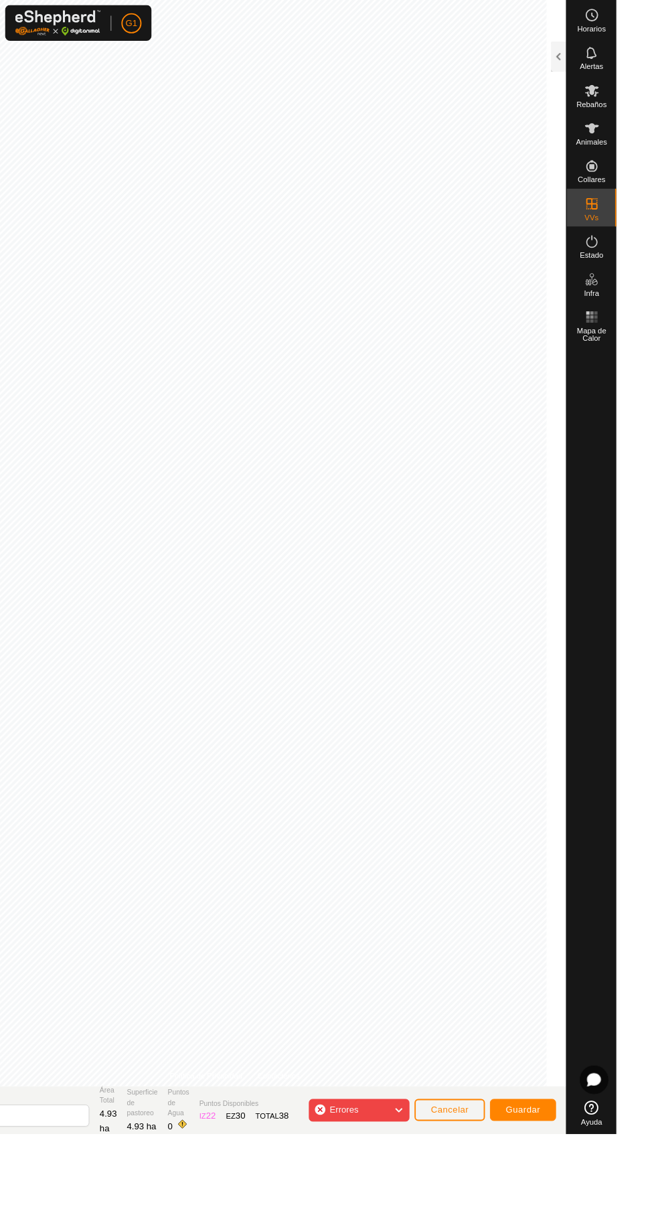
click at [52, 462] on div "El ángulo de IZ debe ser mayor que 80° (Actual: 35.7°) ." at bounding box center [52, 462] width 0 height 0
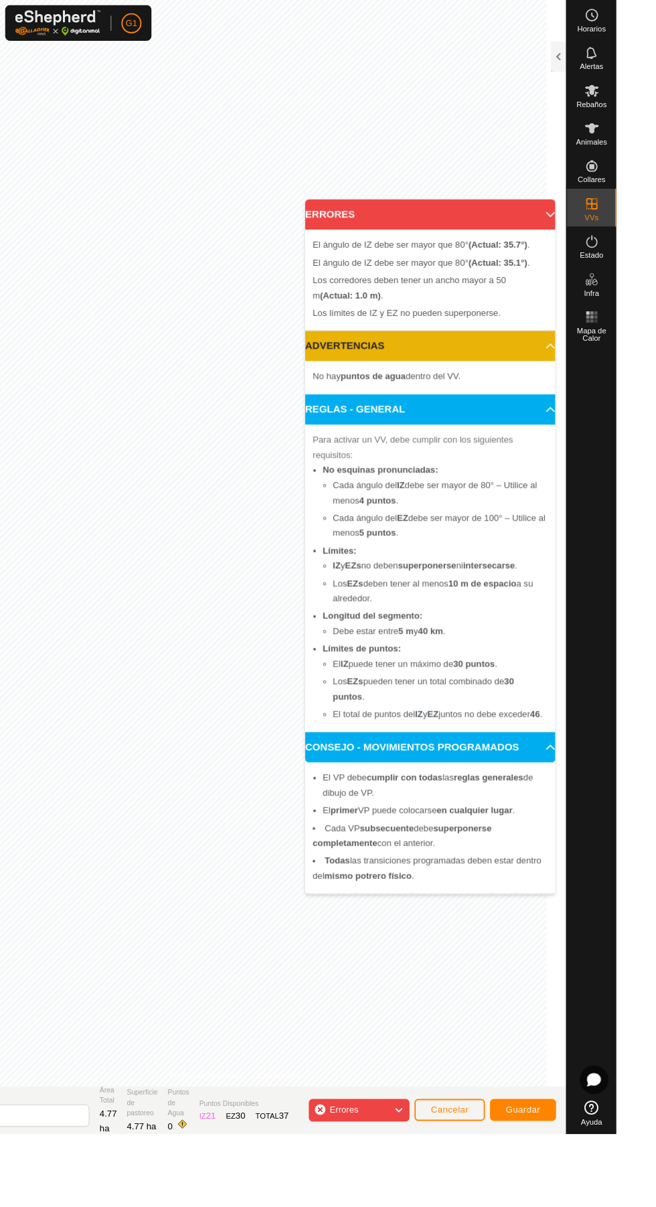
click at [386, 1183] on span "Errores" at bounding box center [371, 1181] width 41 height 17
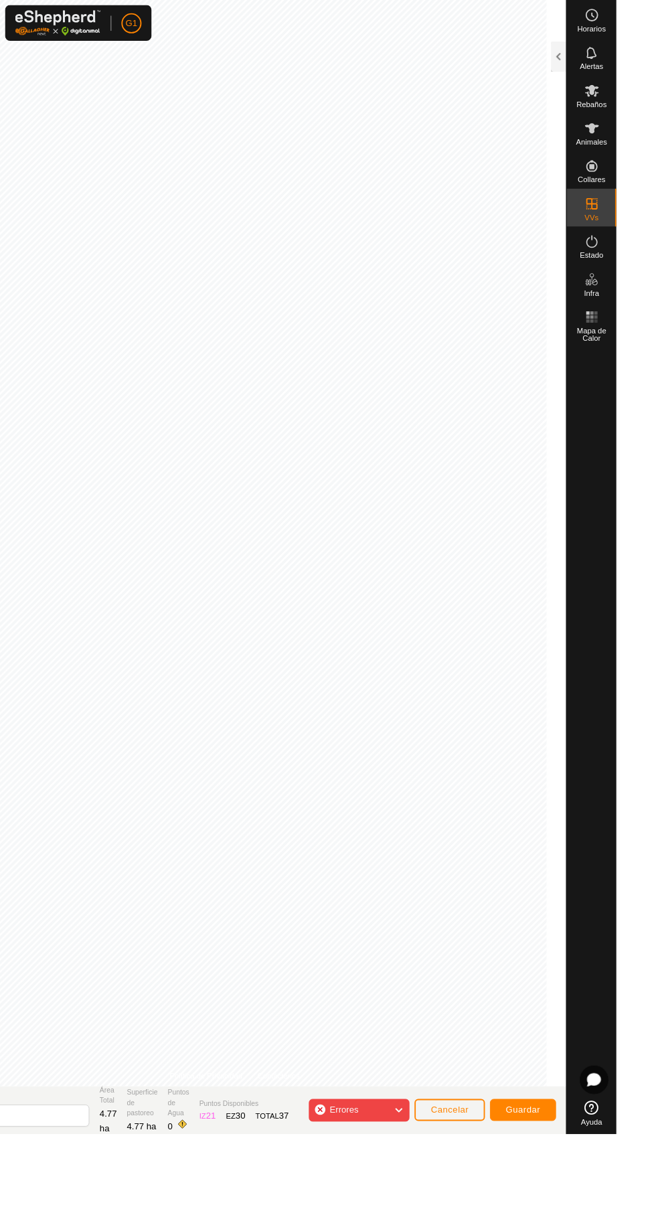
click at [398, 1185] on div "Errores" at bounding box center [382, 1181] width 107 height 24
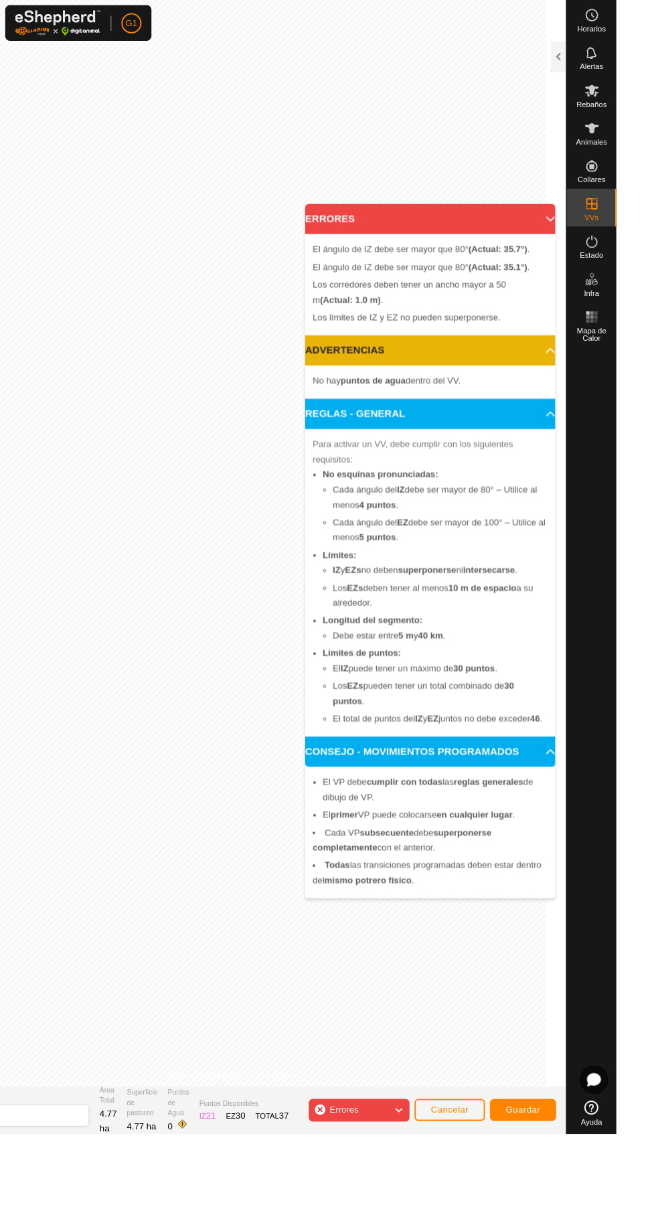
click at [390, 1187] on span "Errores" at bounding box center [371, 1181] width 41 height 17
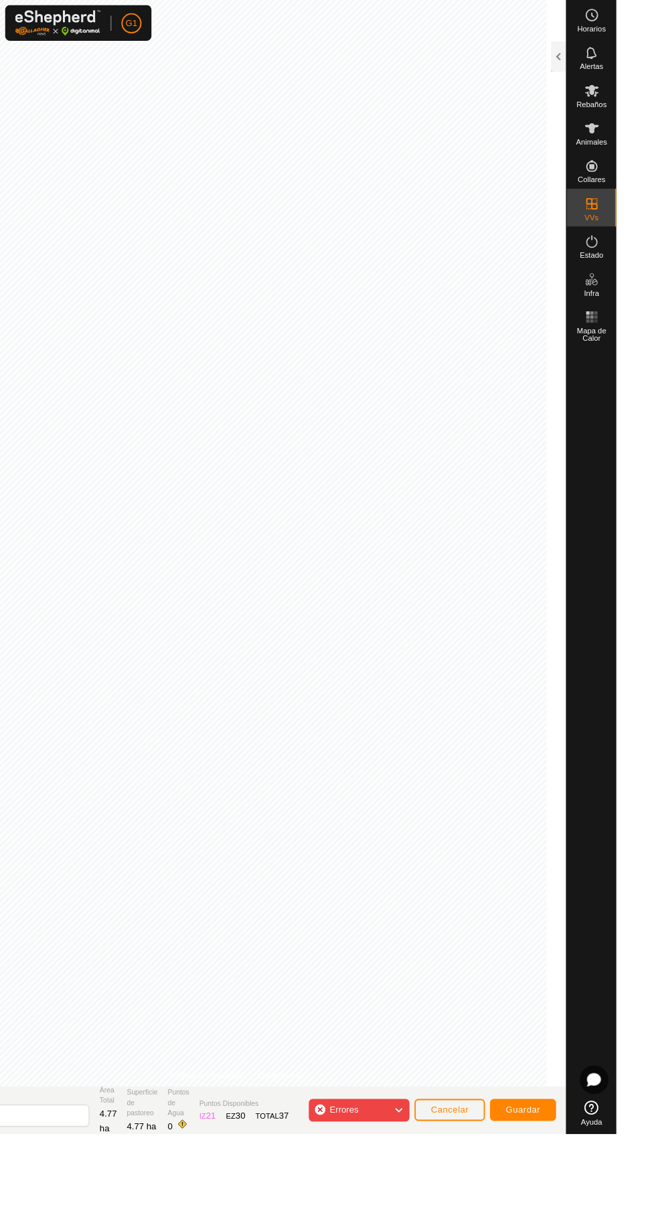
click at [58, 568] on div "El ángulo de IZ debe ser mayor que 80° (Actual: 35.7°) ." at bounding box center [58, 568] width 0 height 0
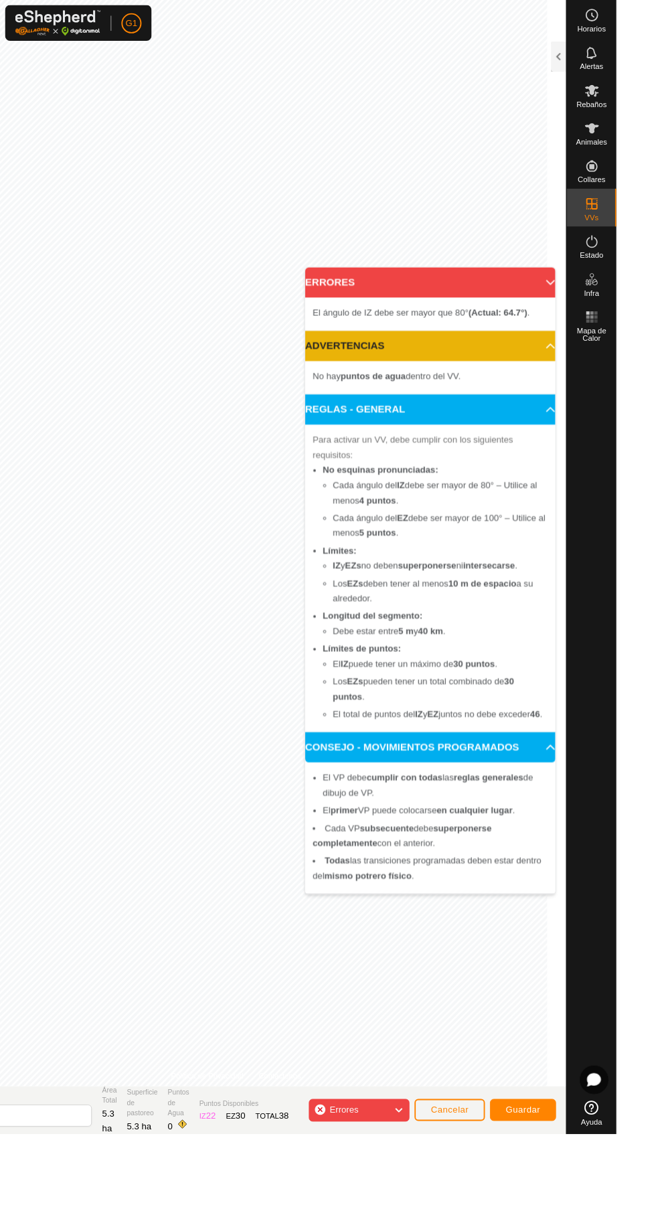
click at [376, 1175] on span "Errores" at bounding box center [371, 1181] width 41 height 17
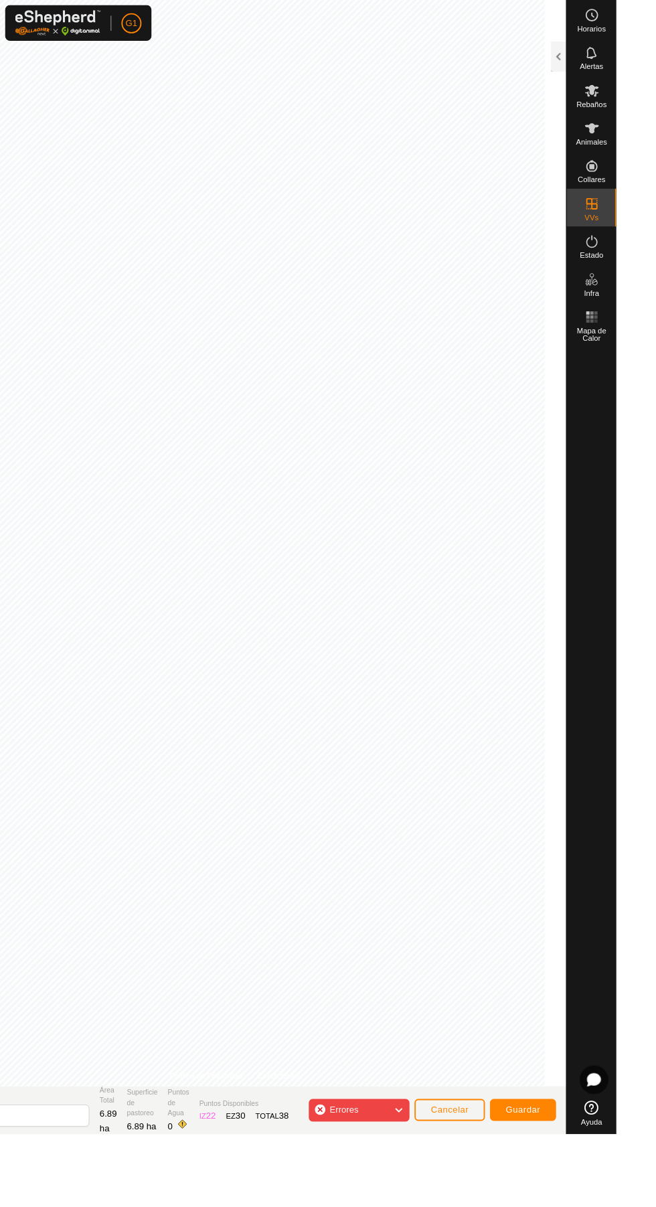
click at [410, 1187] on div "Errores" at bounding box center [382, 1181] width 107 height 24
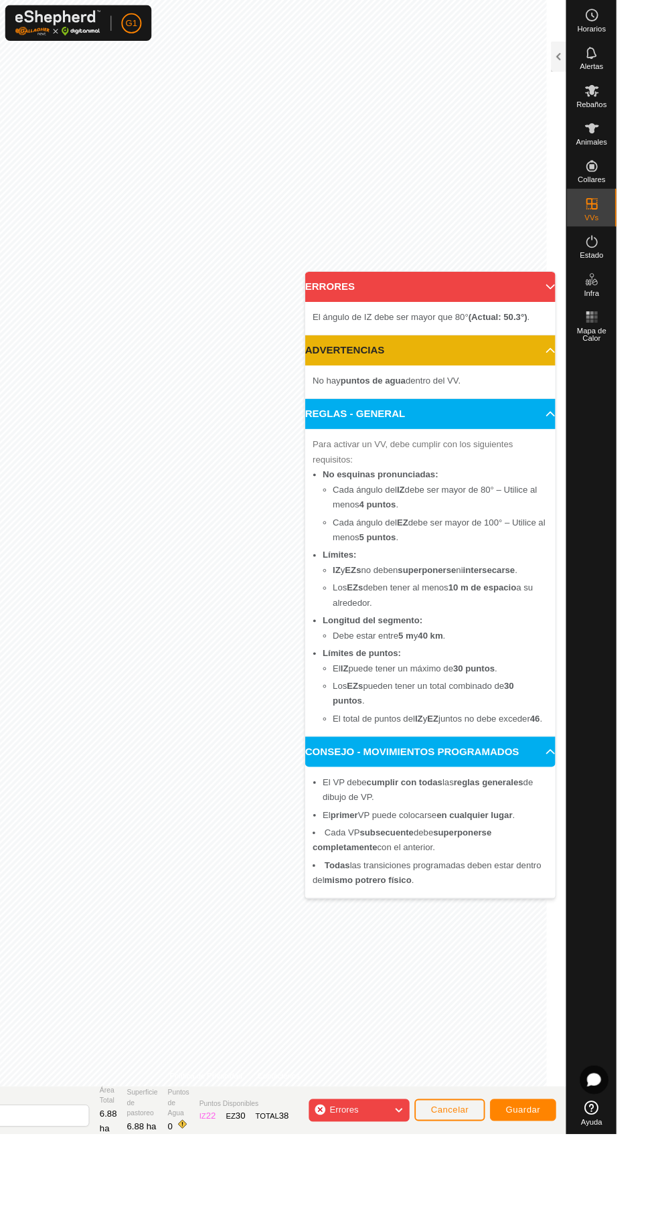
click at [402, 1189] on div "Errores" at bounding box center [382, 1181] width 107 height 24
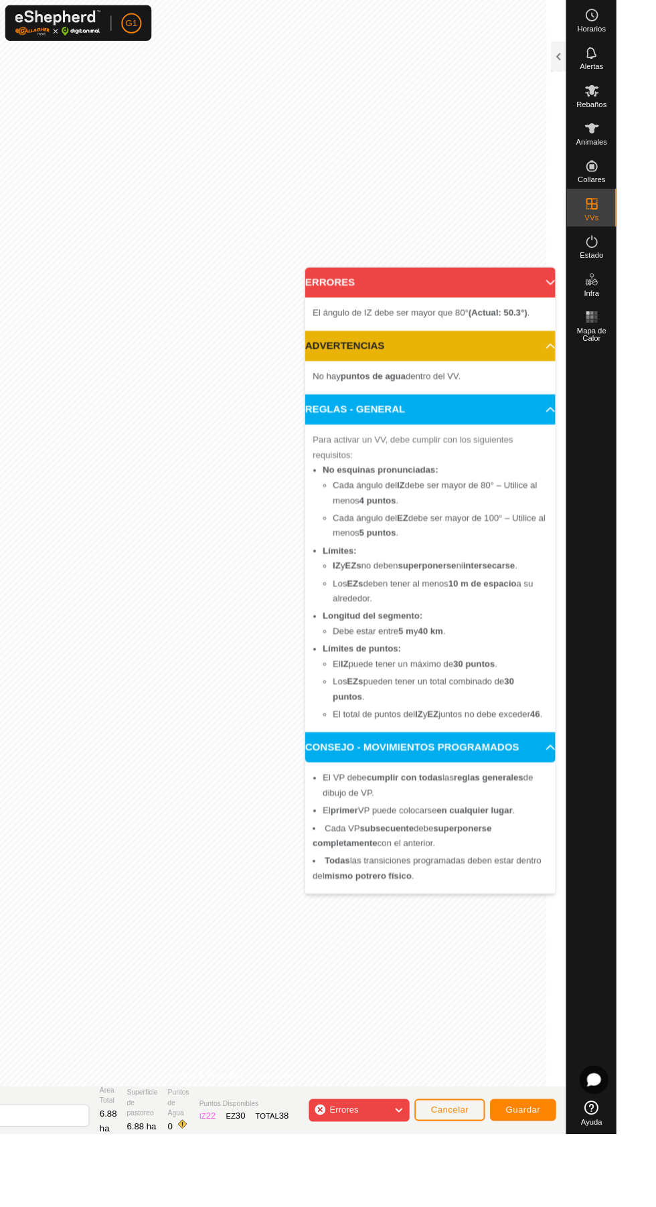
click at [381, 1183] on span "Errores" at bounding box center [366, 1180] width 31 height 11
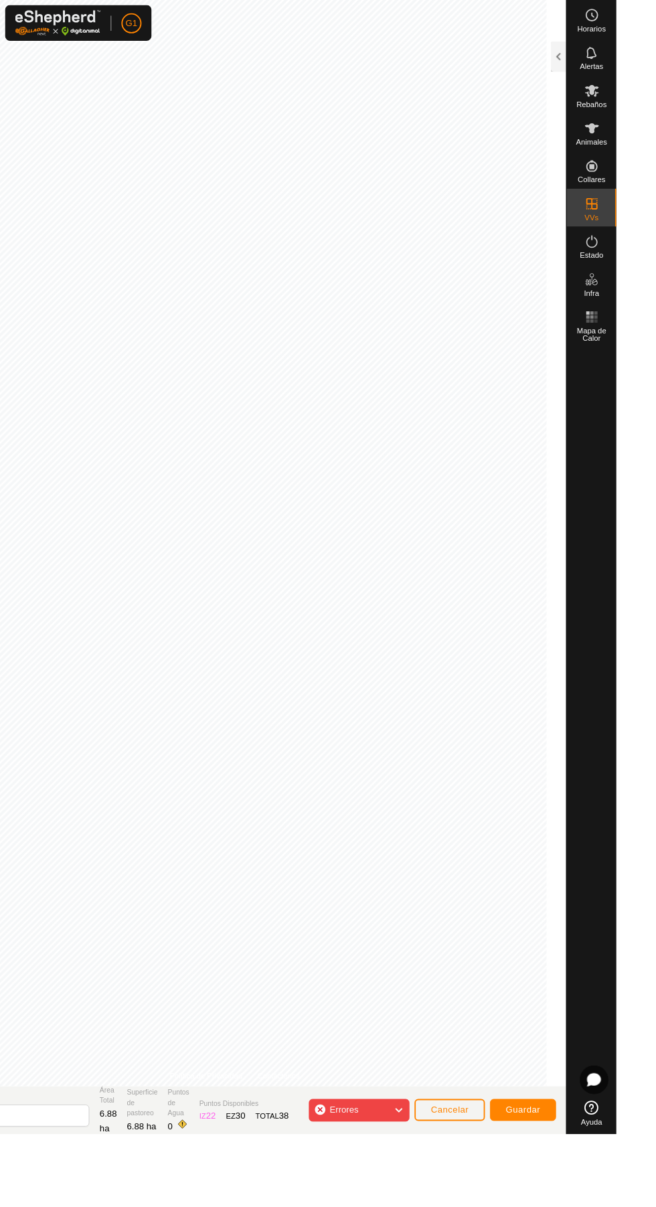
click at [380, 1186] on span "Errores" at bounding box center [366, 1180] width 31 height 11
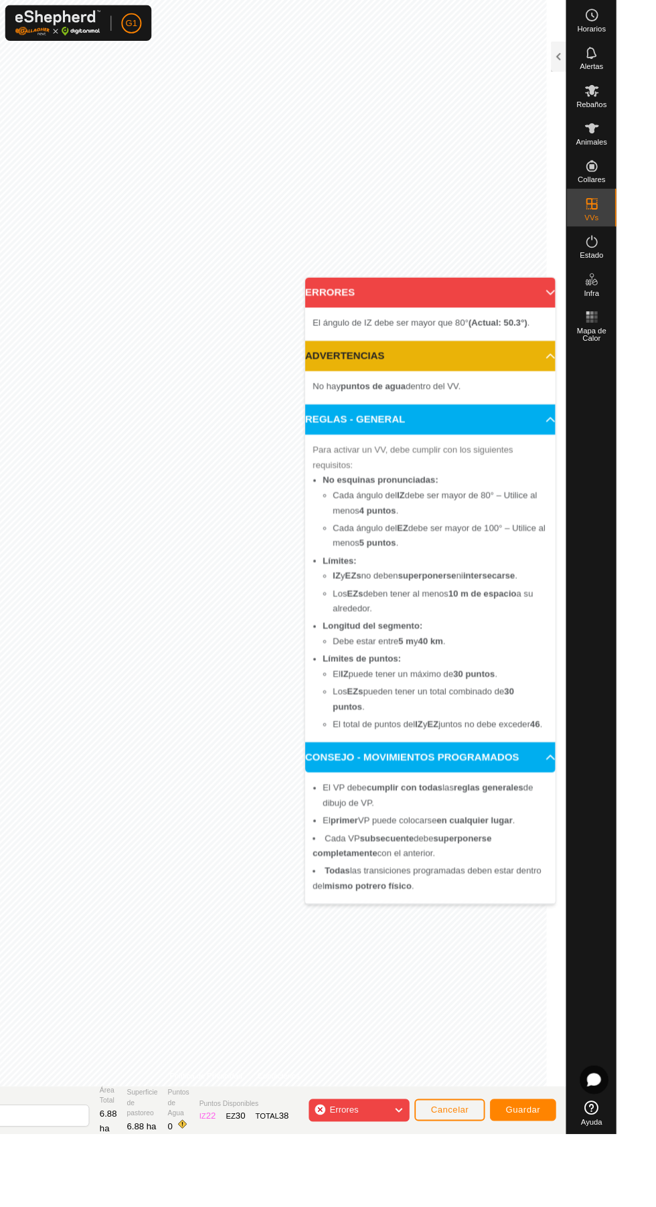
click at [389, 1188] on span "Errores" at bounding box center [371, 1181] width 41 height 17
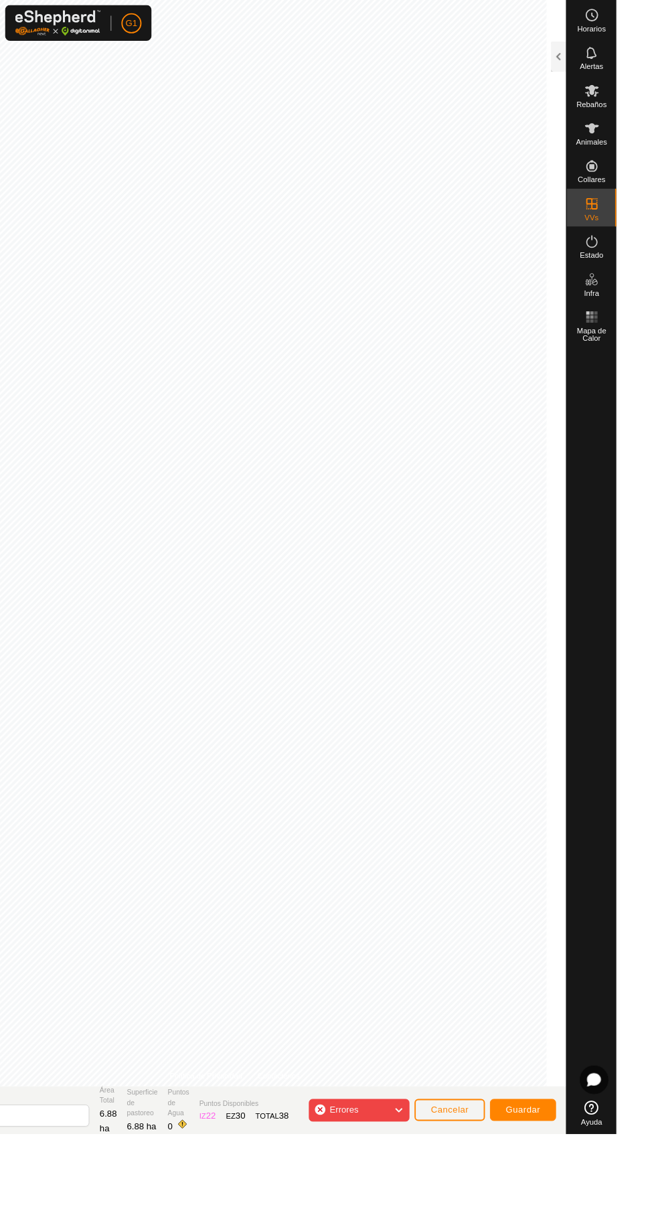
click at [398, 1184] on div "Errores" at bounding box center [382, 1181] width 107 height 24
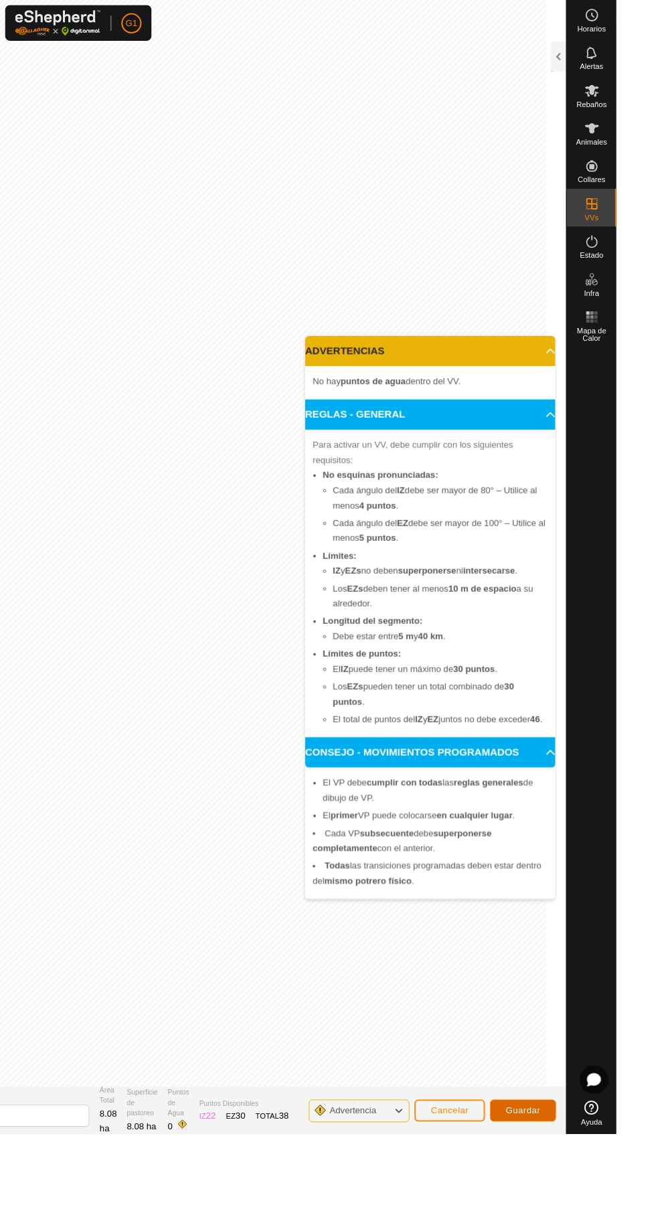
click at [564, 1189] on button "Guardar" at bounding box center [556, 1181] width 70 height 23
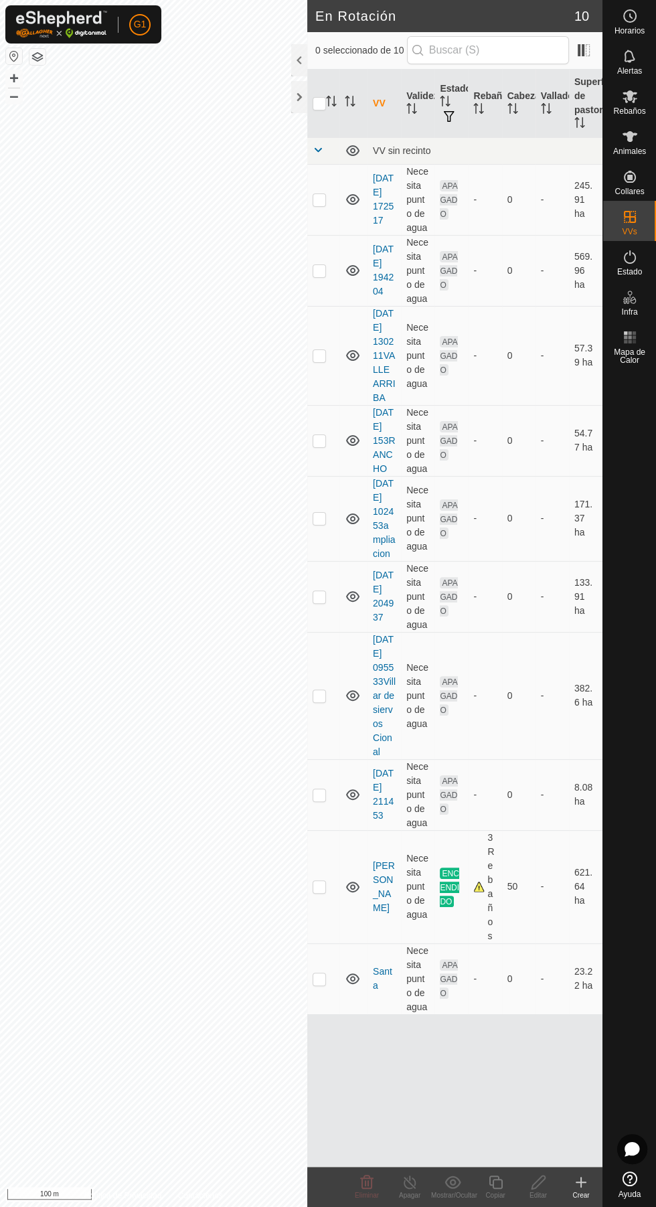
click at [323, 201] on p-checkbox at bounding box center [319, 199] width 13 height 11
click at [321, 204] on p-checkbox at bounding box center [319, 199] width 13 height 11
checkbox input "false"
click at [321, 274] on p-checkbox at bounding box center [319, 270] width 13 height 11
click at [327, 276] on td at bounding box center [323, 270] width 32 height 71
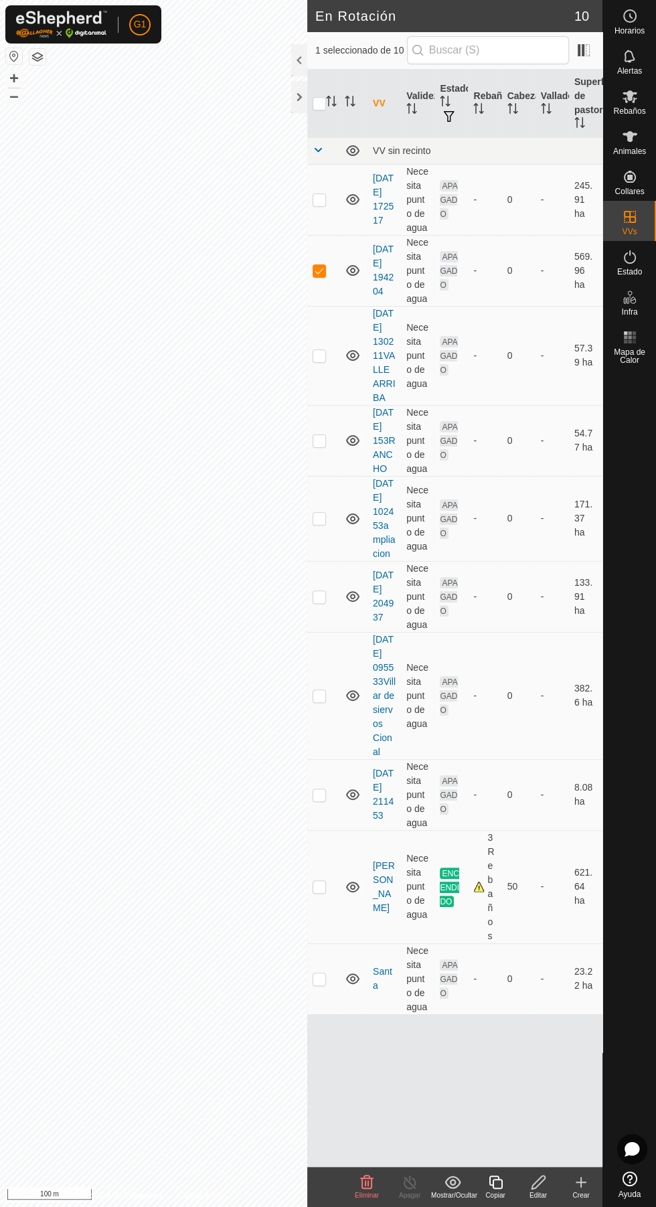
checkbox input "false"
click at [319, 373] on td at bounding box center [323, 355] width 32 height 99
click at [319, 361] on p-checkbox at bounding box center [319, 355] width 13 height 11
checkbox input "false"
click at [314, 891] on p-checkbox at bounding box center [319, 886] width 13 height 11
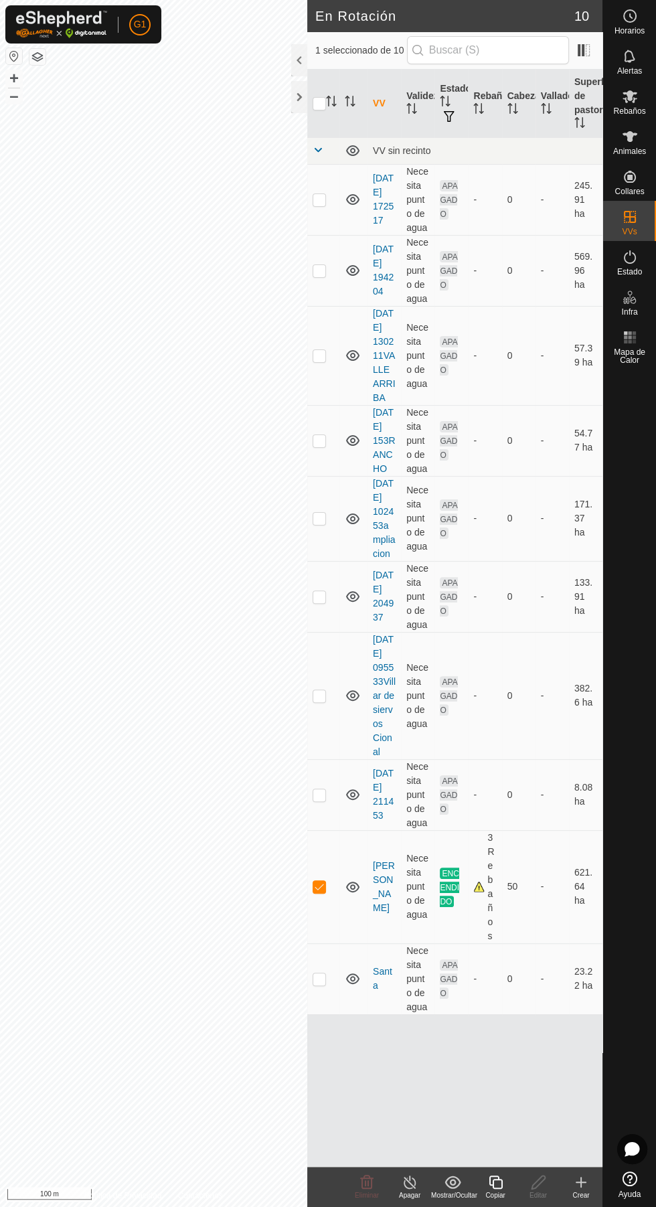
click at [319, 891] on p-checkbox at bounding box center [319, 886] width 13 height 11
checkbox input "false"
click at [317, 984] on p-checkbox at bounding box center [319, 978] width 13 height 11
click at [322, 984] on p-checkbox at bounding box center [319, 978] width 13 height 11
checkbox input "false"
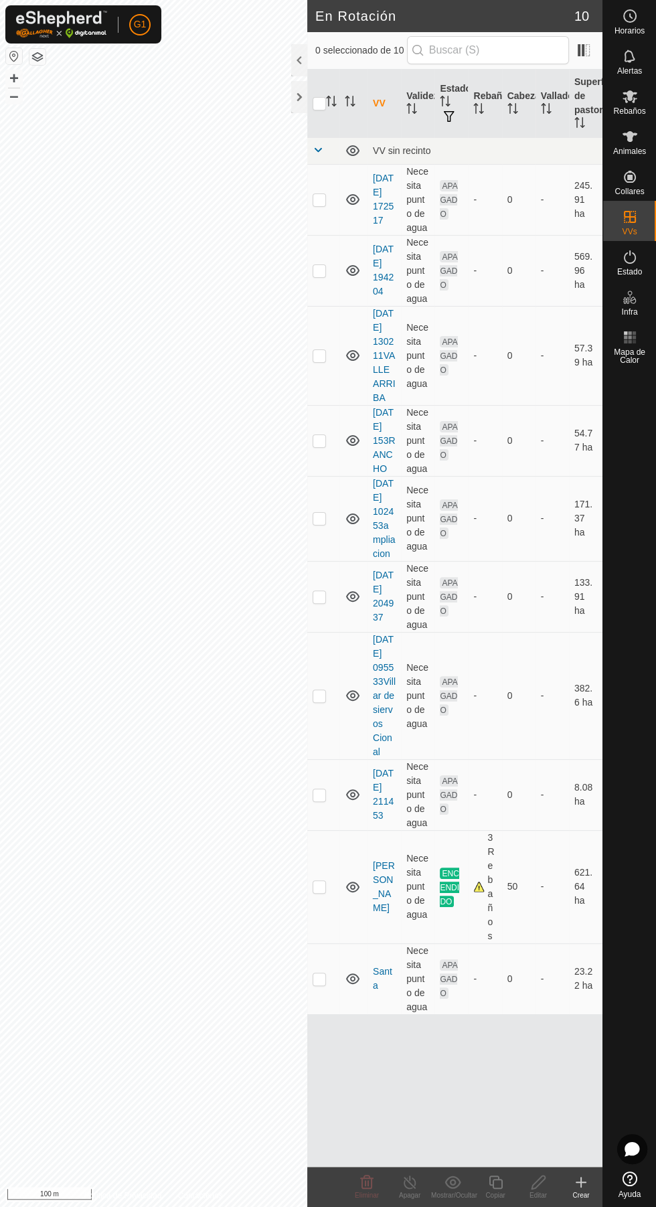
click at [314, 800] on p-checkbox at bounding box center [319, 794] width 13 height 11
checkbox input "true"
click at [383, 821] on link "[DATE] 211453" at bounding box center [383, 794] width 21 height 53
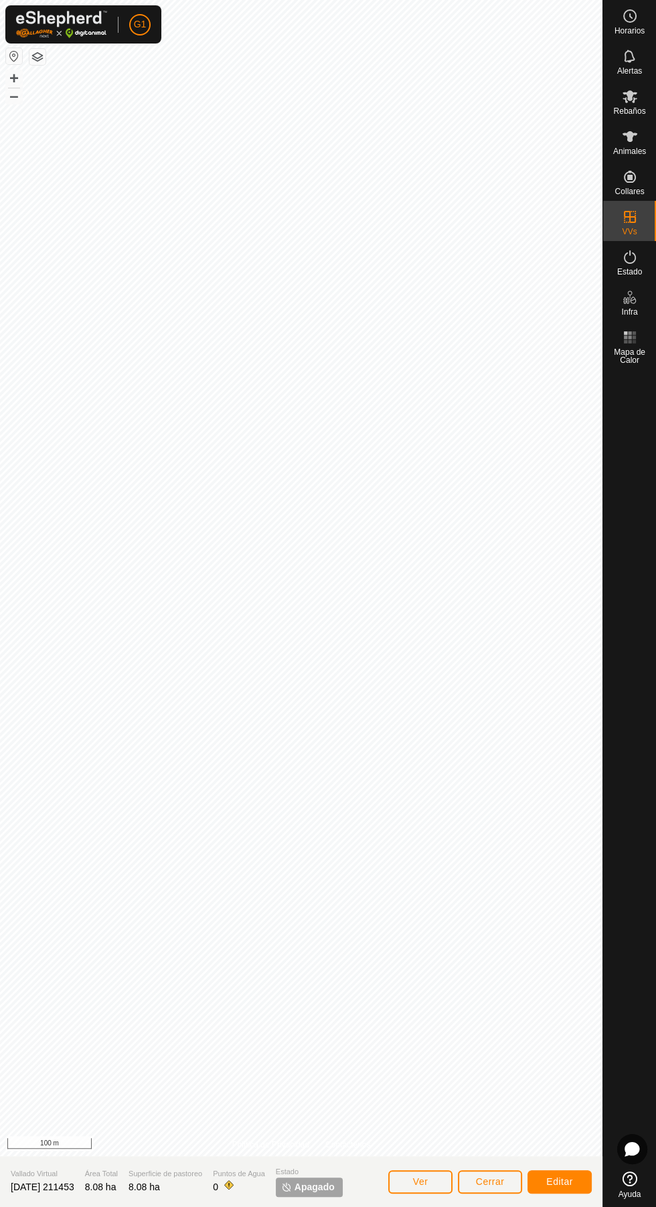
click at [635, 114] on span "Rebaños" at bounding box center [629, 111] width 32 height 8
click at [629, 96] on icon at bounding box center [629, 96] width 15 height 13
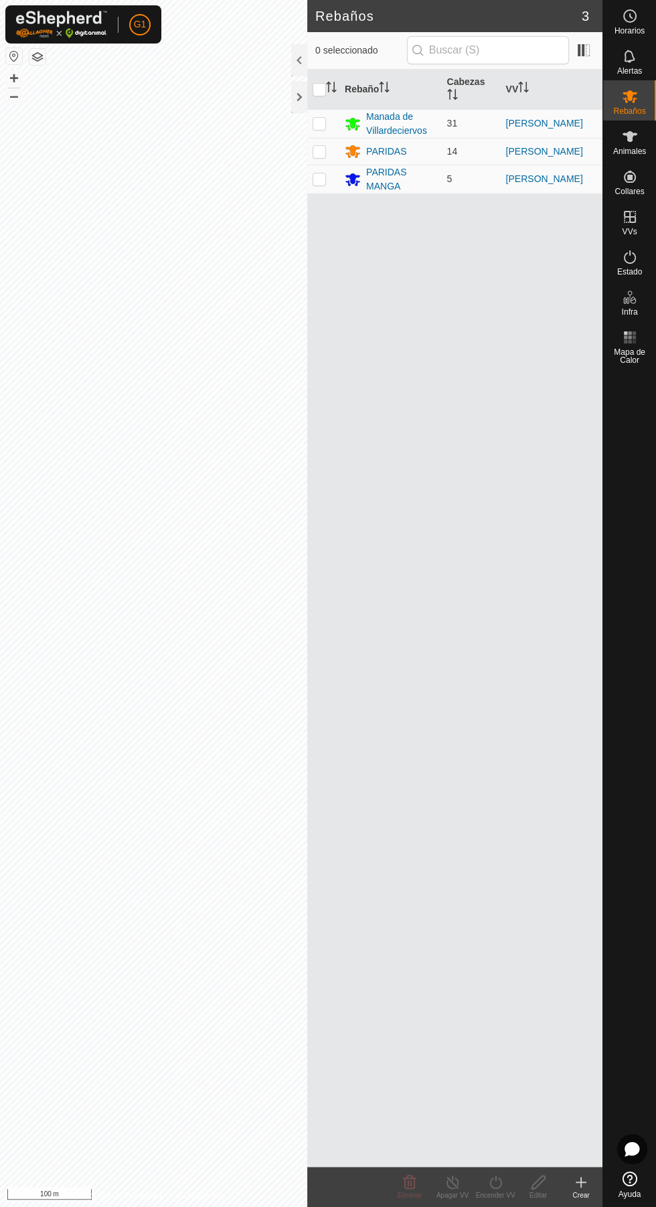
click at [385, 129] on div "Manada de Villardeciervos" at bounding box center [401, 124] width 70 height 28
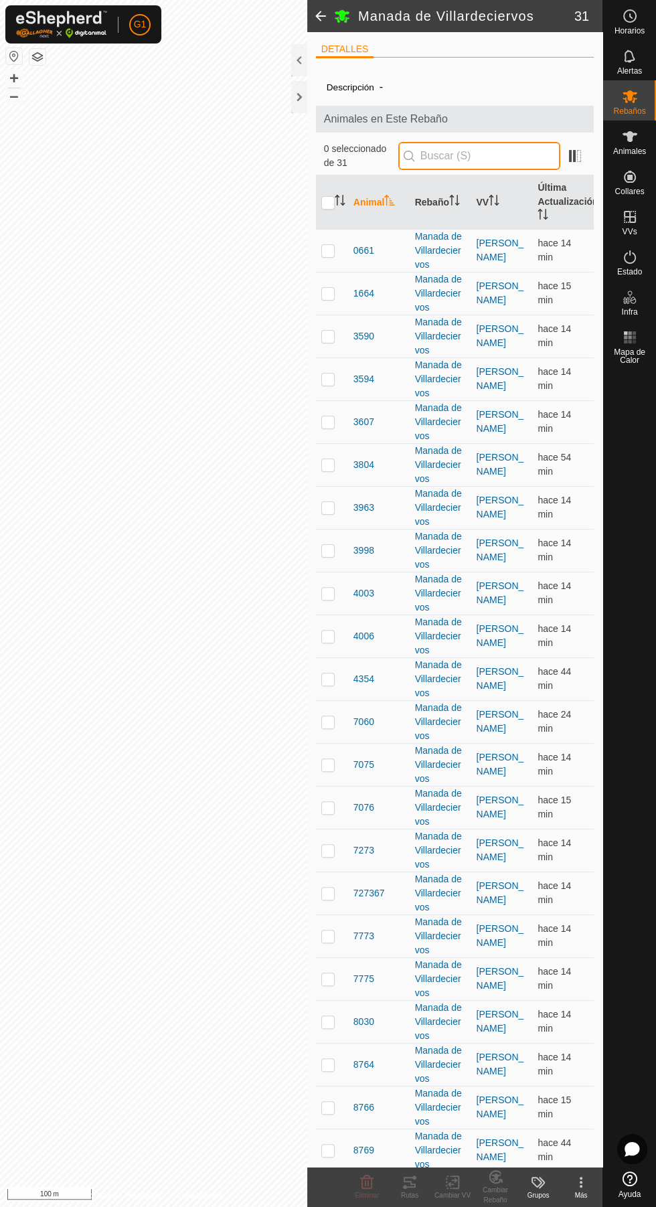
click at [424, 163] on input "text" at bounding box center [479, 156] width 162 height 28
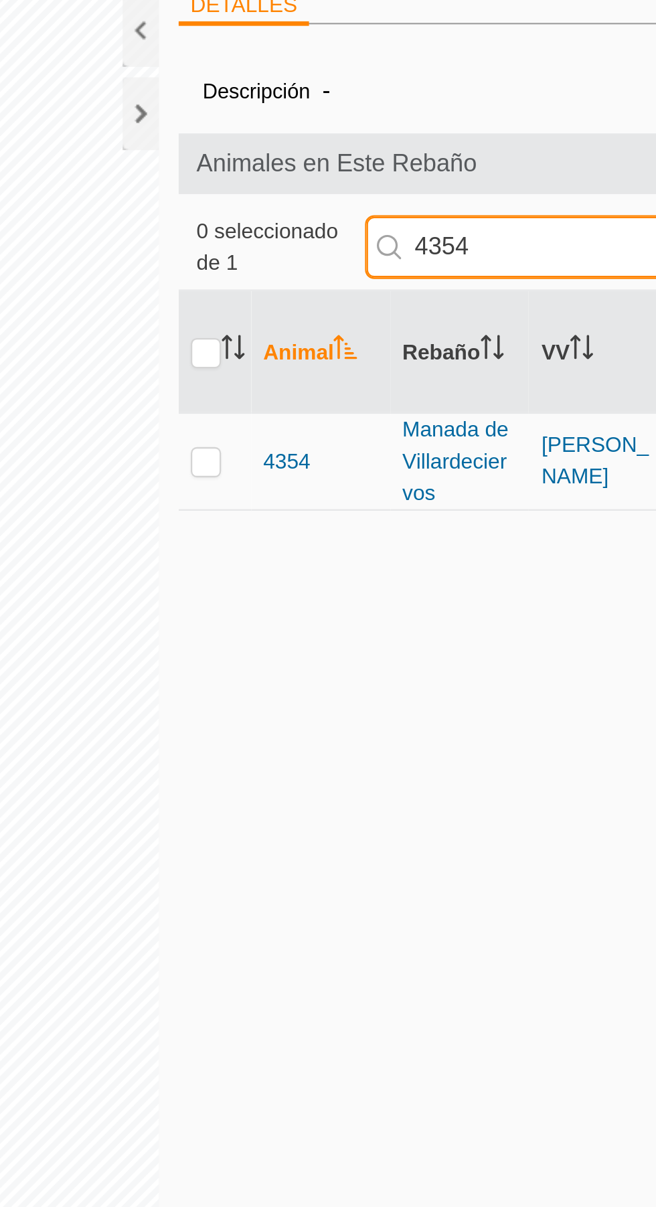
type input "4354"
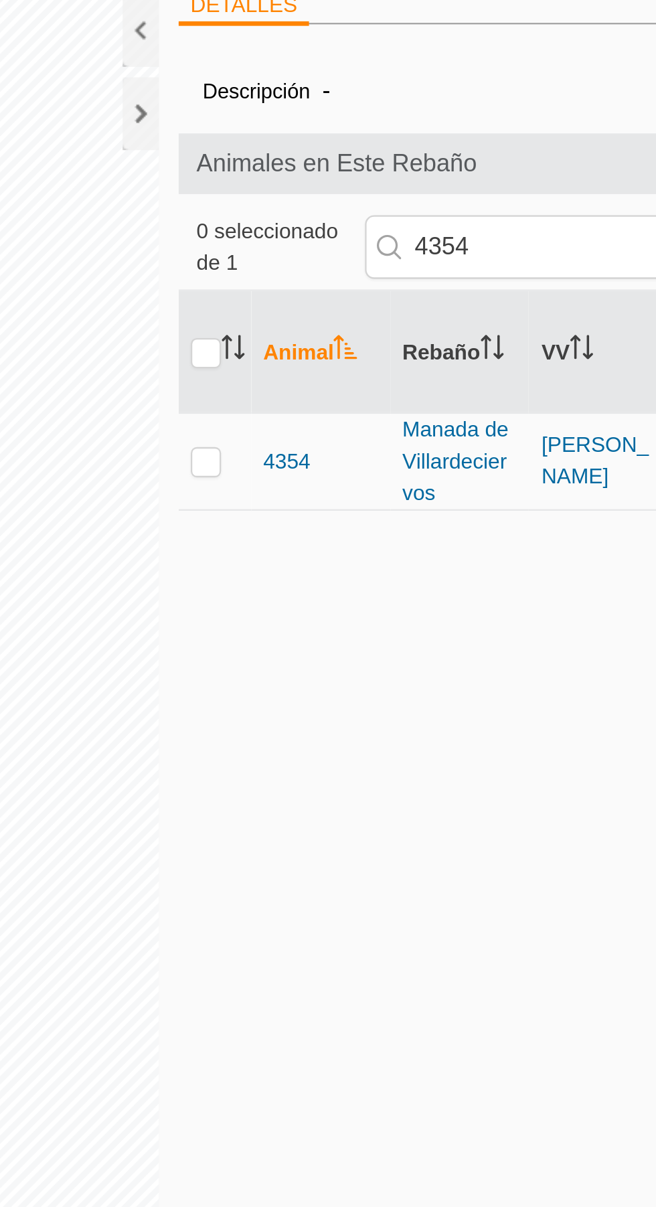
click at [327, 256] on p-checkbox at bounding box center [327, 250] width 13 height 11
checkbox input "true"
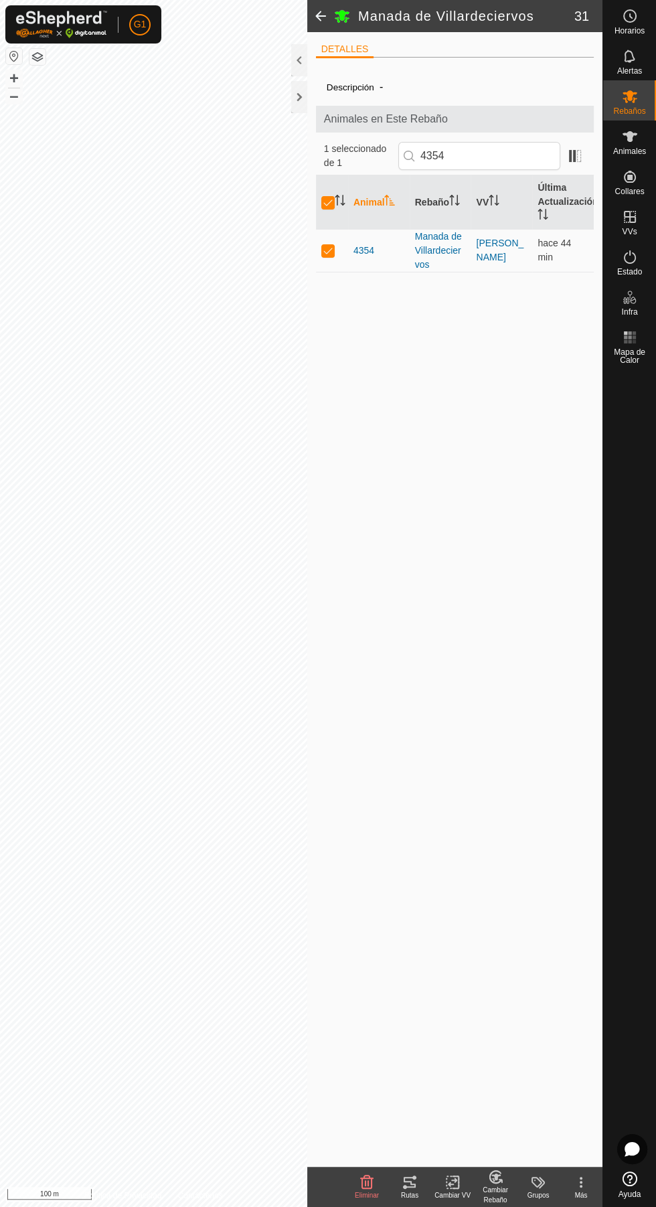
click at [499, 1180] on icon at bounding box center [494, 1177] width 11 height 12
click at [452, 1181] on icon at bounding box center [452, 1182] width 17 height 16
click at [496, 1126] on span "Elegir VV..." at bounding box center [487, 1123] width 53 height 16
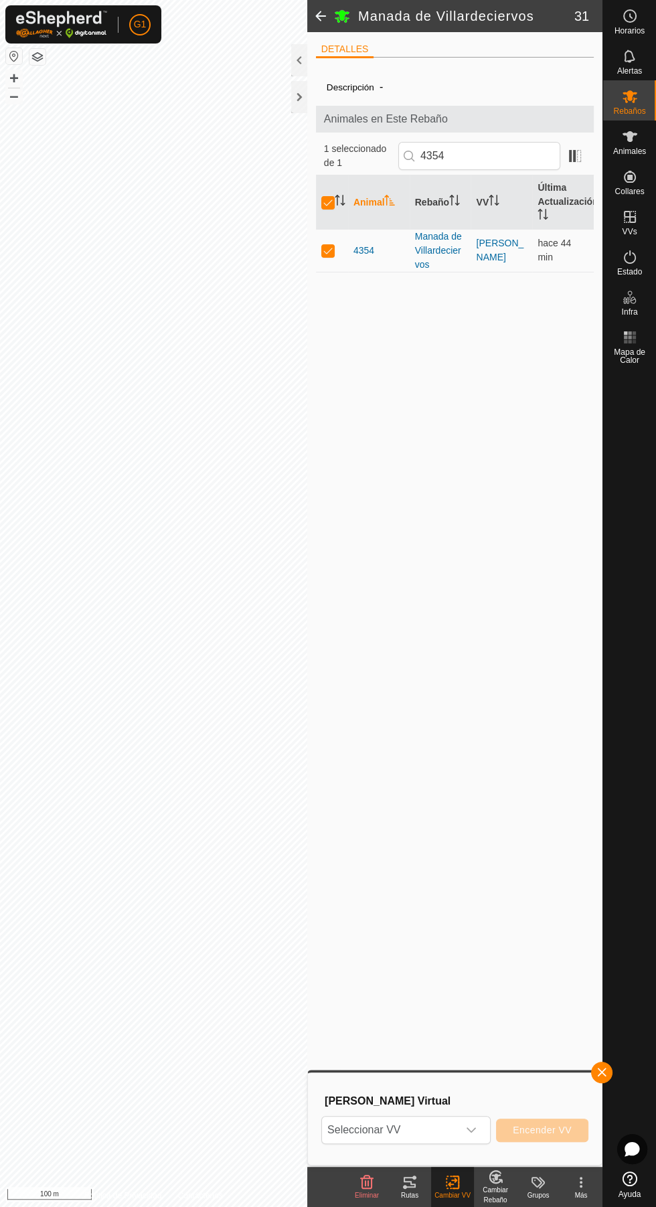
click at [428, 1132] on span "Seleccionar VV" at bounding box center [390, 1129] width 136 height 27
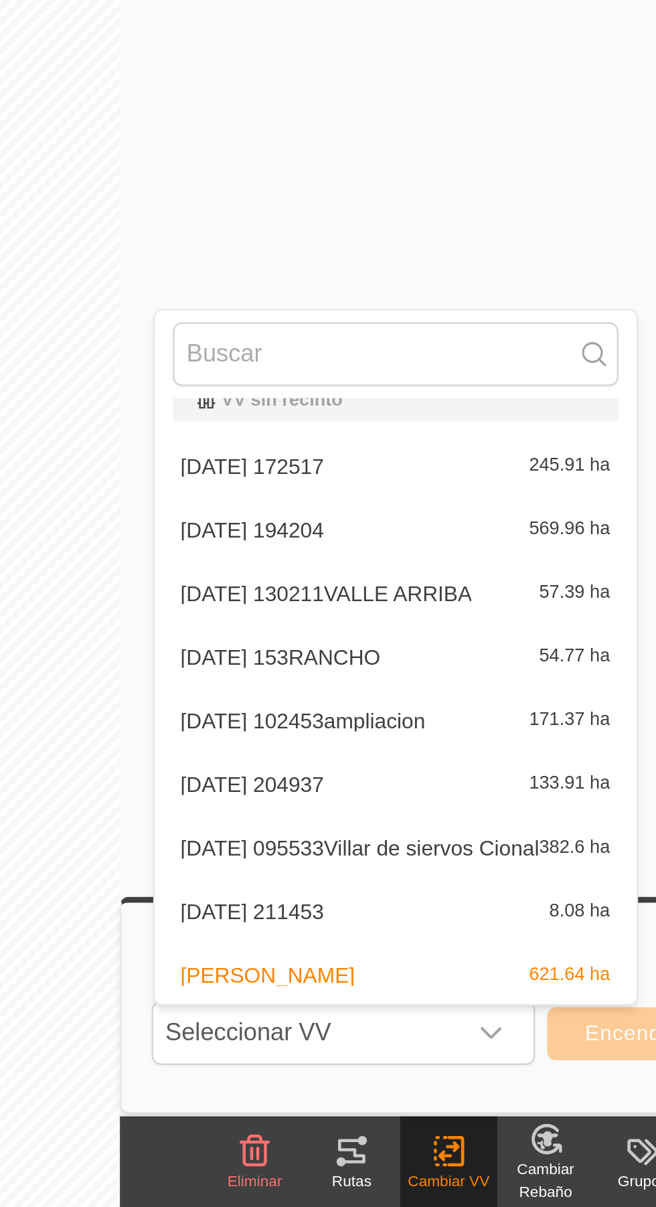
scroll to position [43, 0]
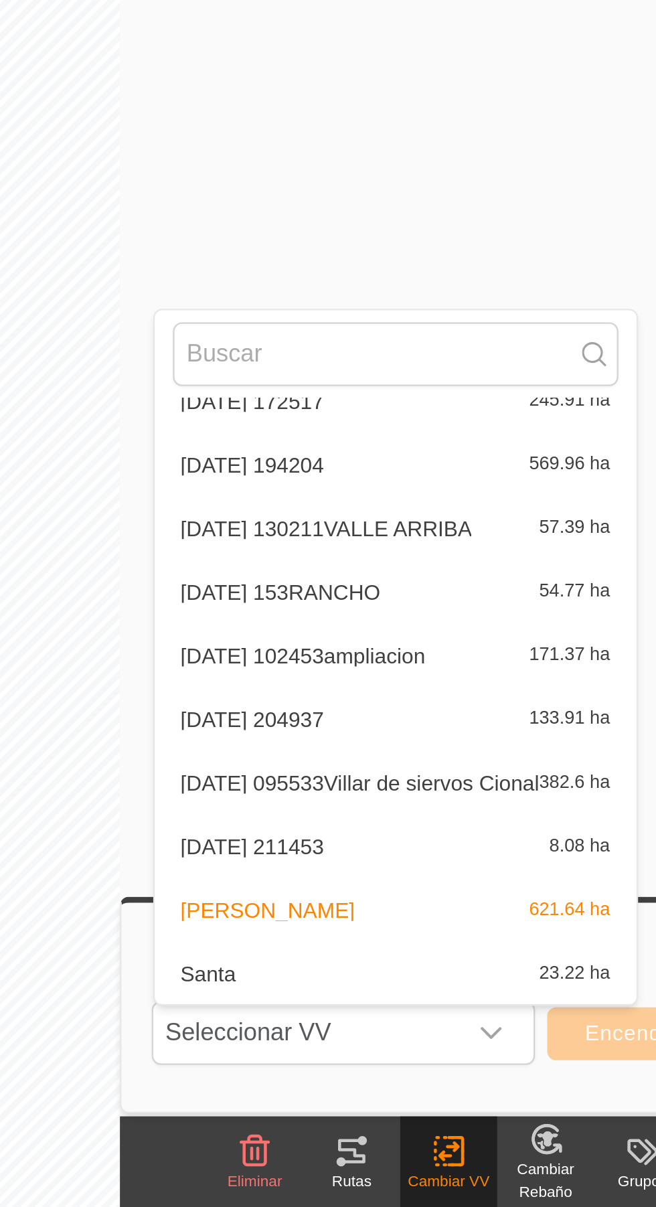
click at [398, 1050] on span "[DATE] 211453" at bounding box center [366, 1047] width 64 height 9
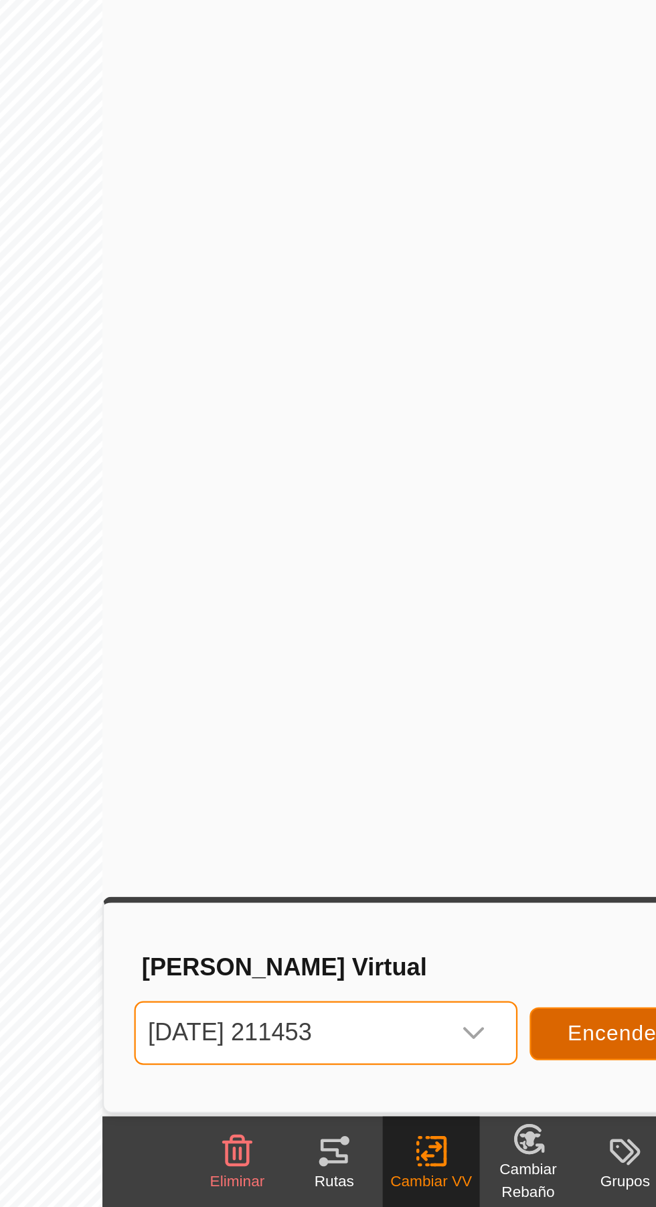
click at [525, 1131] on span "Encender VV" at bounding box center [542, 1129] width 59 height 11
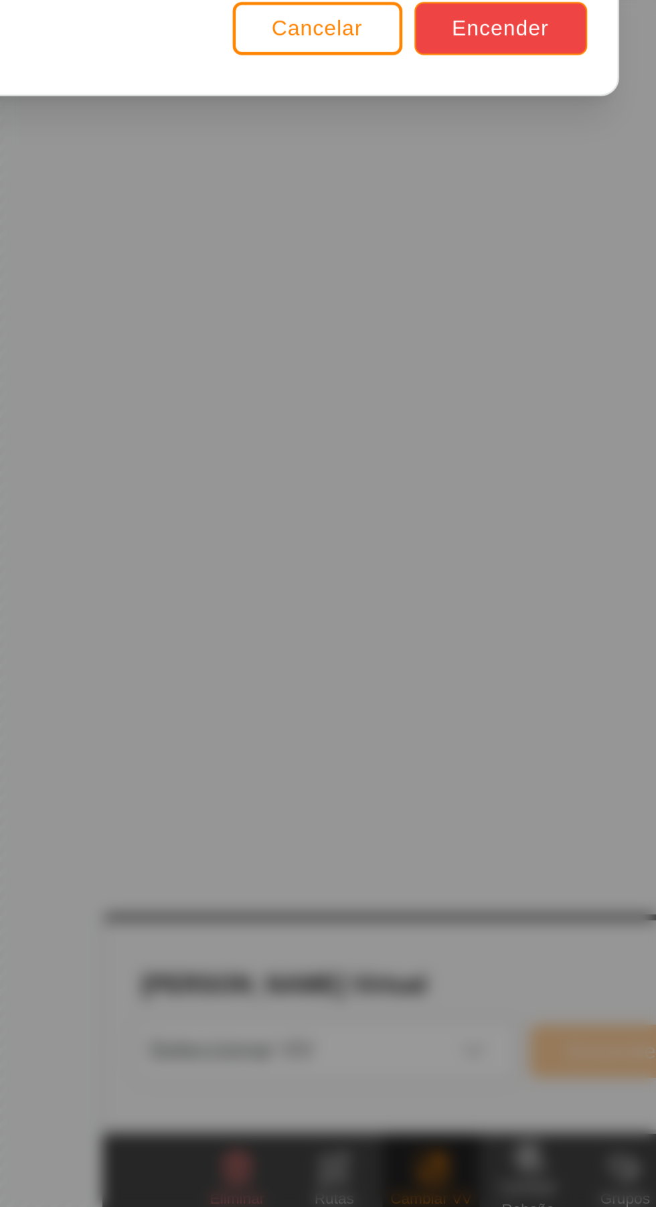
click at [494, 678] on span "Encender" at bounding box center [483, 678] width 43 height 11
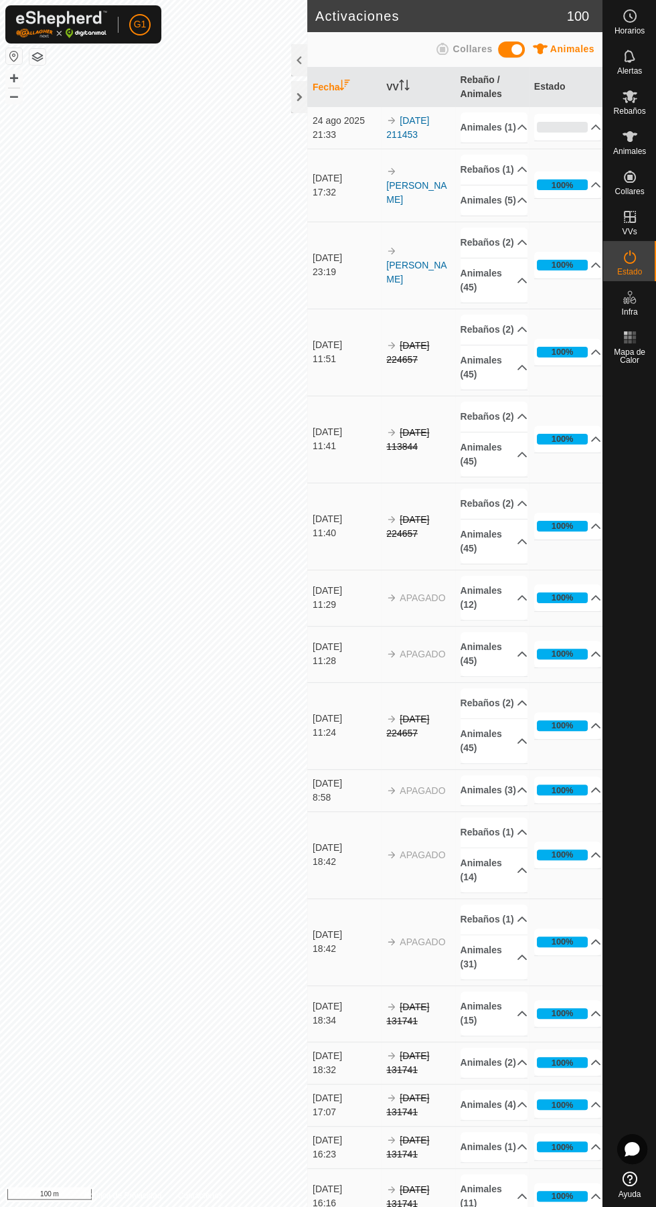
click at [410, 140] on link "[DATE] 211453" at bounding box center [407, 127] width 43 height 25
